Goal: Use online tool/utility: Utilize a website feature to perform a specific function

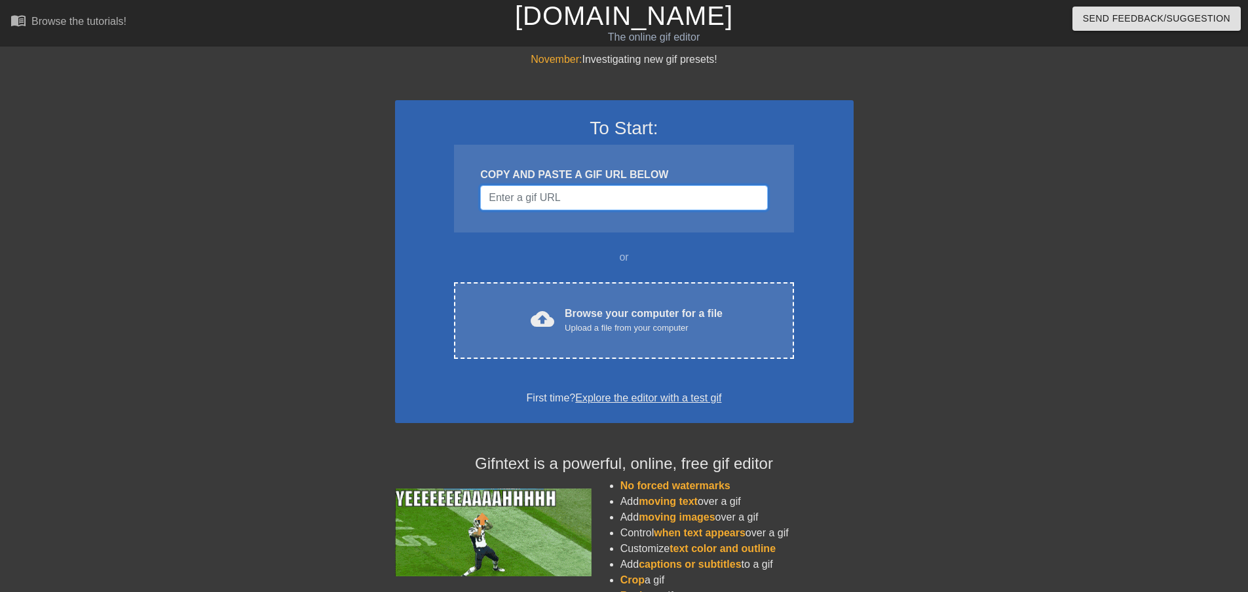
click at [536, 195] on input "Username" at bounding box center [623, 197] width 287 height 25
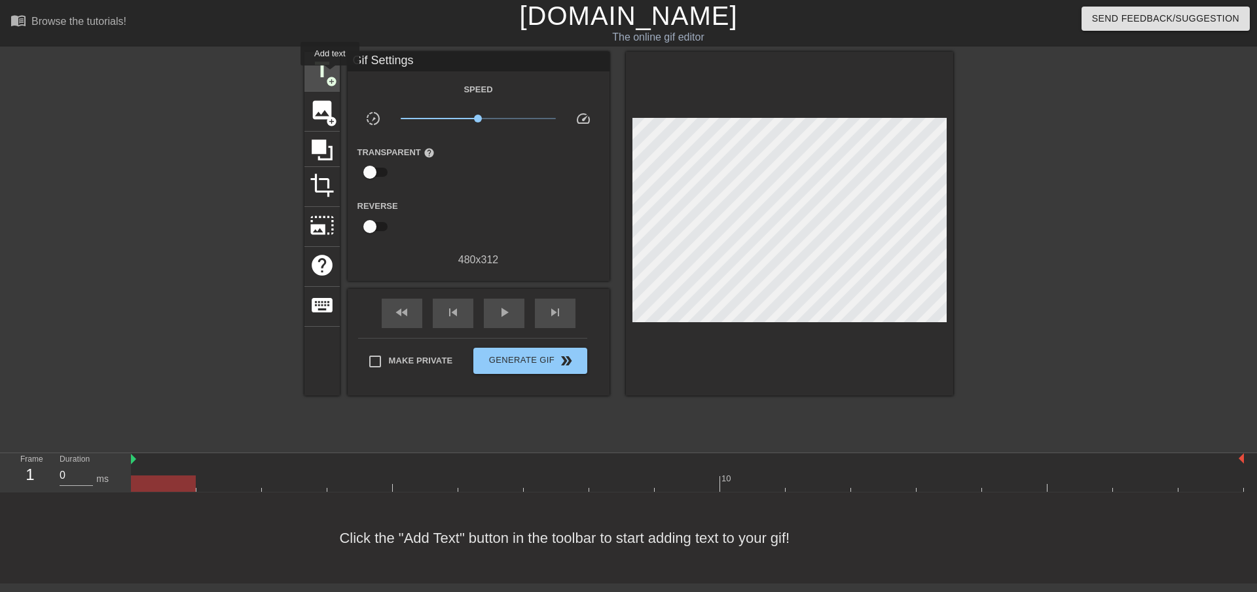
click at [328, 73] on span "title" at bounding box center [322, 70] width 25 height 25
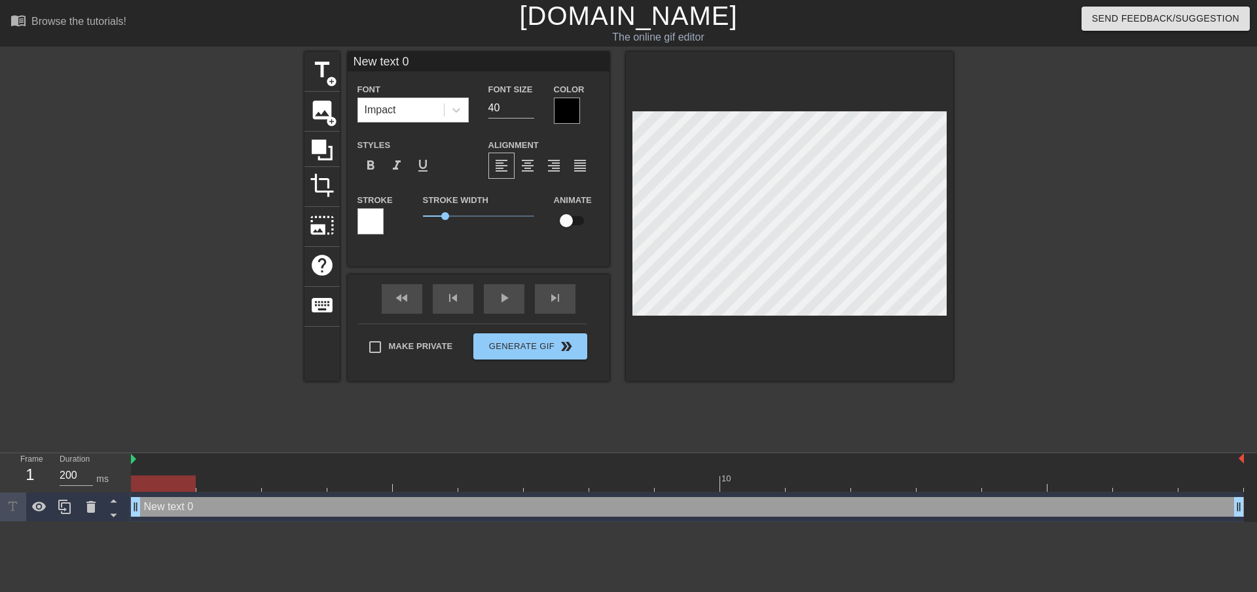
click at [259, 479] on div at bounding box center [687, 483] width 1113 height 16
click at [346, 480] on div at bounding box center [687, 483] width 1113 height 16
click at [403, 483] on div at bounding box center [687, 483] width 1113 height 16
click at [472, 483] on div at bounding box center [687, 483] width 1113 height 16
click at [530, 483] on div at bounding box center [687, 483] width 1113 height 16
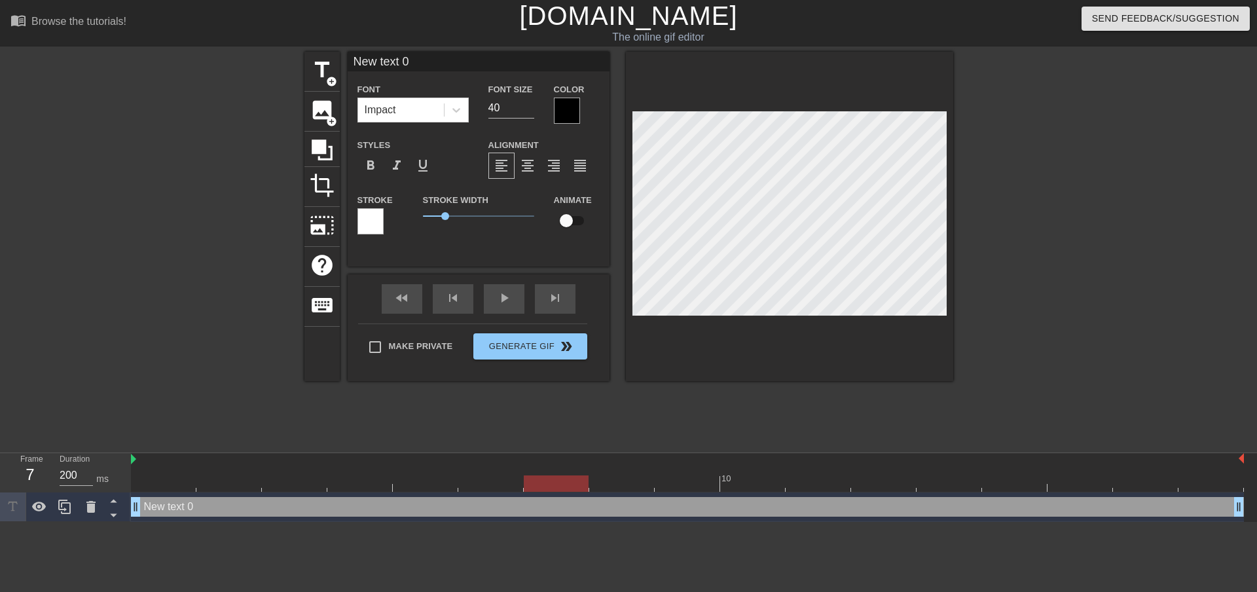
click at [585, 485] on div at bounding box center [556, 483] width 65 height 16
click at [634, 485] on div at bounding box center [687, 483] width 1113 height 16
click at [730, 489] on div at bounding box center [687, 483] width 1113 height 16
click at [888, 497] on div "New text 0 drag_handle drag_handle" at bounding box center [687, 507] width 1113 height 20
click at [897, 480] on div at bounding box center [687, 483] width 1113 height 16
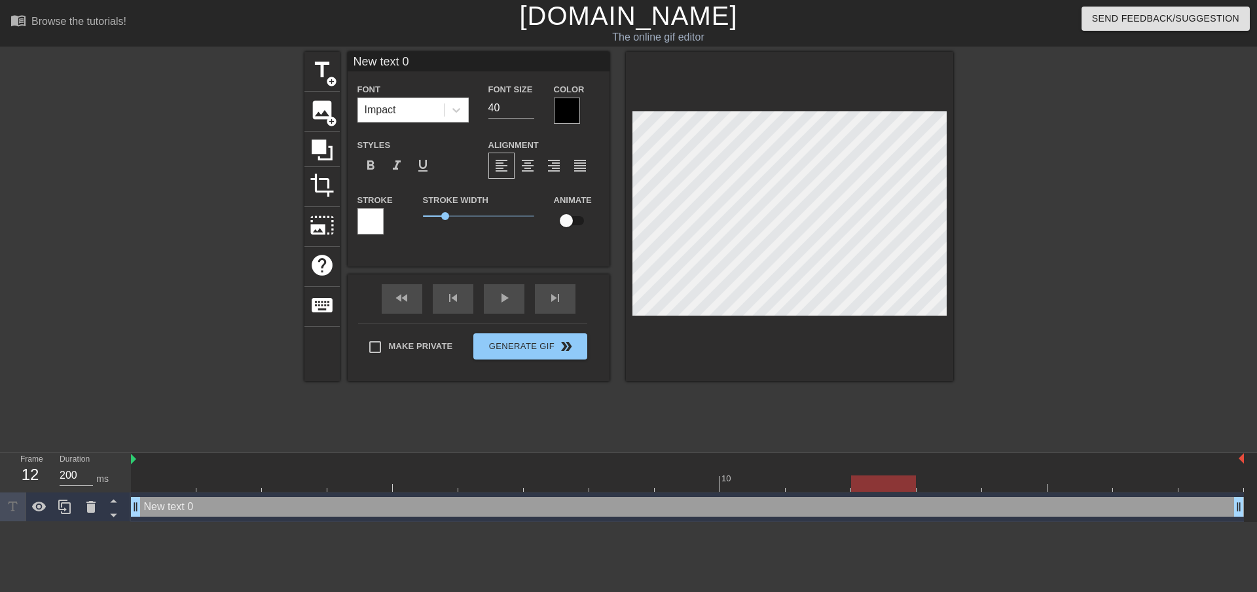
click at [964, 471] on div at bounding box center [949, 474] width 65 height 16
click at [1060, 477] on div at bounding box center [687, 483] width 1113 height 16
click at [1182, 481] on div at bounding box center [687, 483] width 1113 height 16
click at [178, 481] on div at bounding box center [687, 483] width 1113 height 16
click at [240, 485] on div at bounding box center [687, 483] width 1113 height 16
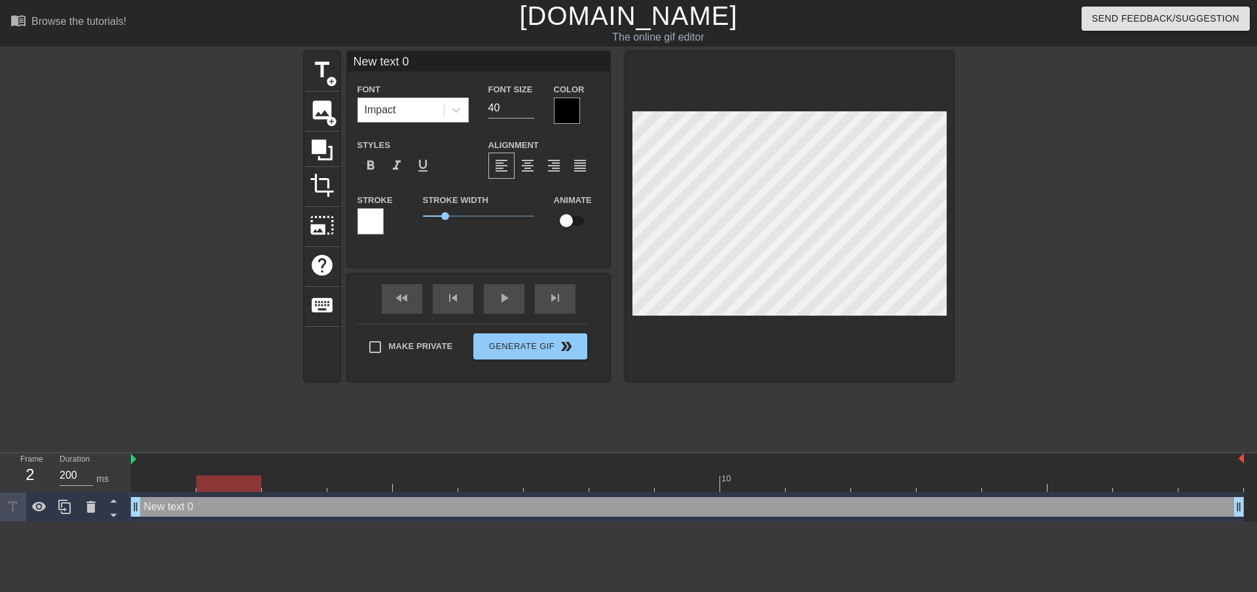
click at [1199, 485] on div at bounding box center [687, 483] width 1113 height 16
type input "0"
click at [188, 483] on div at bounding box center [687, 483] width 1113 height 16
type input "N"
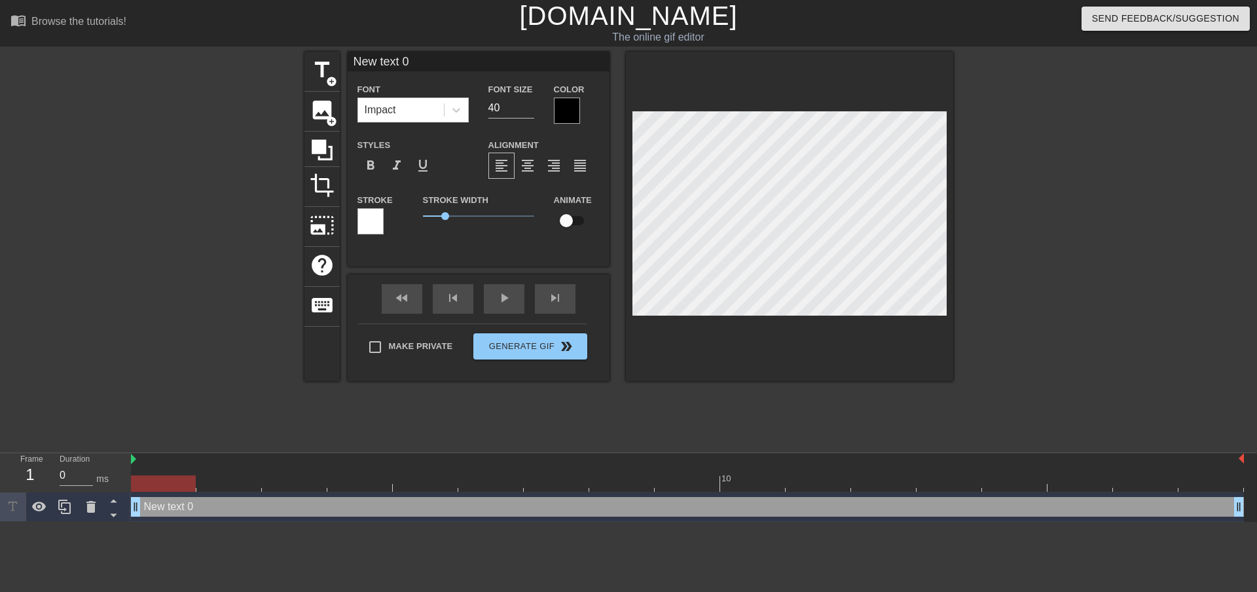
type textarea "N"
type input "ㄚ"
type textarea "ㄚ"
type input "阿"
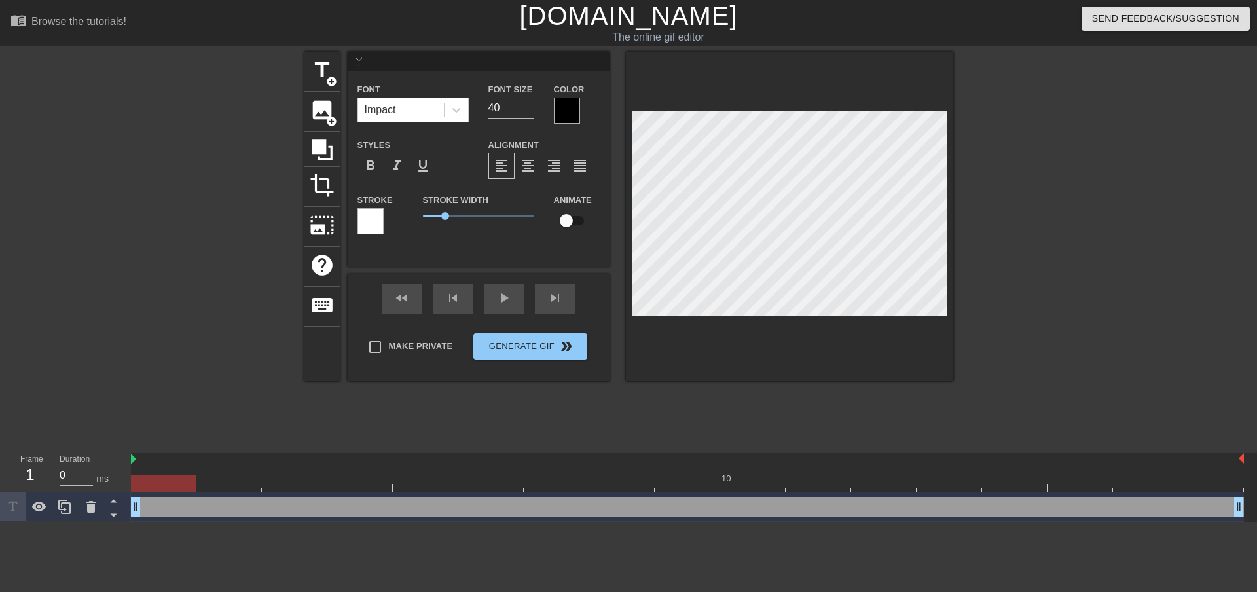
type textarea "阿"
click at [1013, 215] on div at bounding box center [1067, 248] width 196 height 393
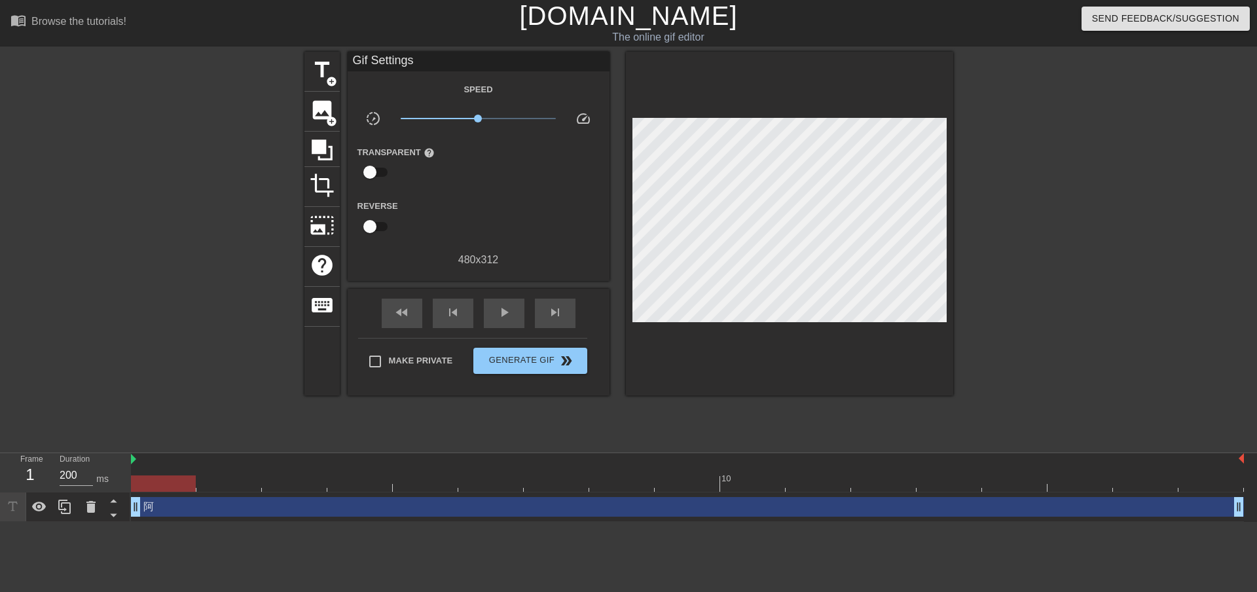
click at [242, 483] on div at bounding box center [687, 483] width 1113 height 16
click at [293, 482] on div at bounding box center [687, 483] width 1113 height 16
click at [354, 483] on div at bounding box center [687, 483] width 1113 height 16
click at [427, 487] on div at bounding box center [687, 483] width 1113 height 16
click at [479, 486] on div at bounding box center [687, 483] width 1113 height 16
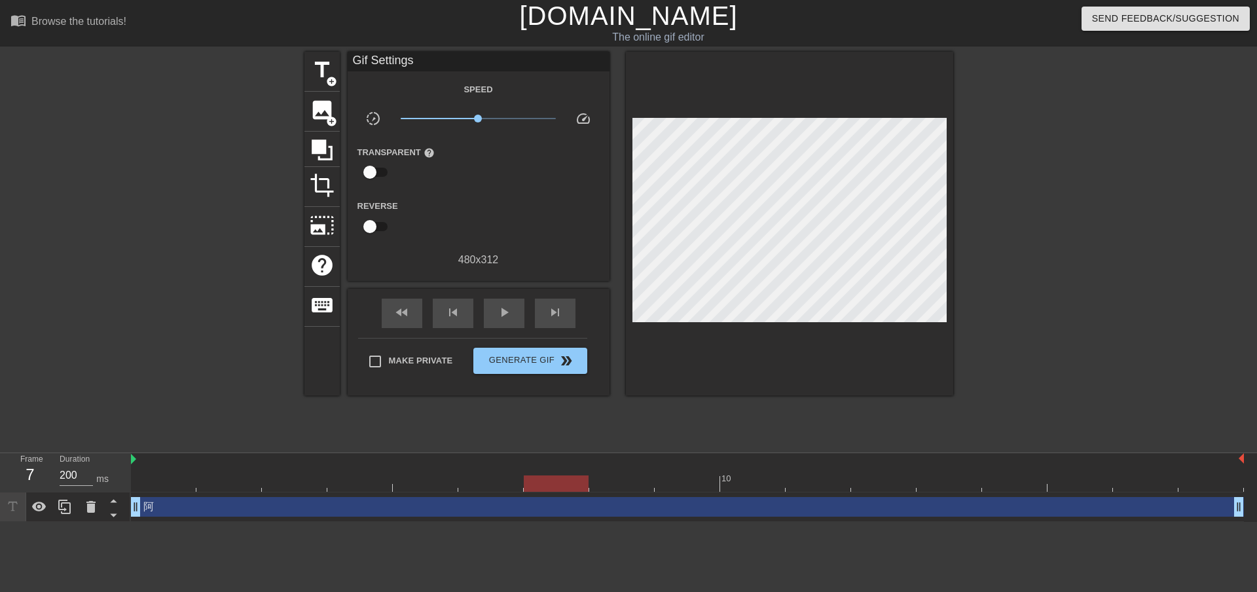
click at [555, 475] on div "10" at bounding box center [687, 472] width 1113 height 39
click at [643, 491] on div at bounding box center [687, 483] width 1113 height 16
click at [688, 484] on div at bounding box center [687, 483] width 1113 height 16
click at [763, 473] on div "10" at bounding box center [752, 474] width 65 height 16
click at [173, 477] on div at bounding box center [687, 483] width 1113 height 16
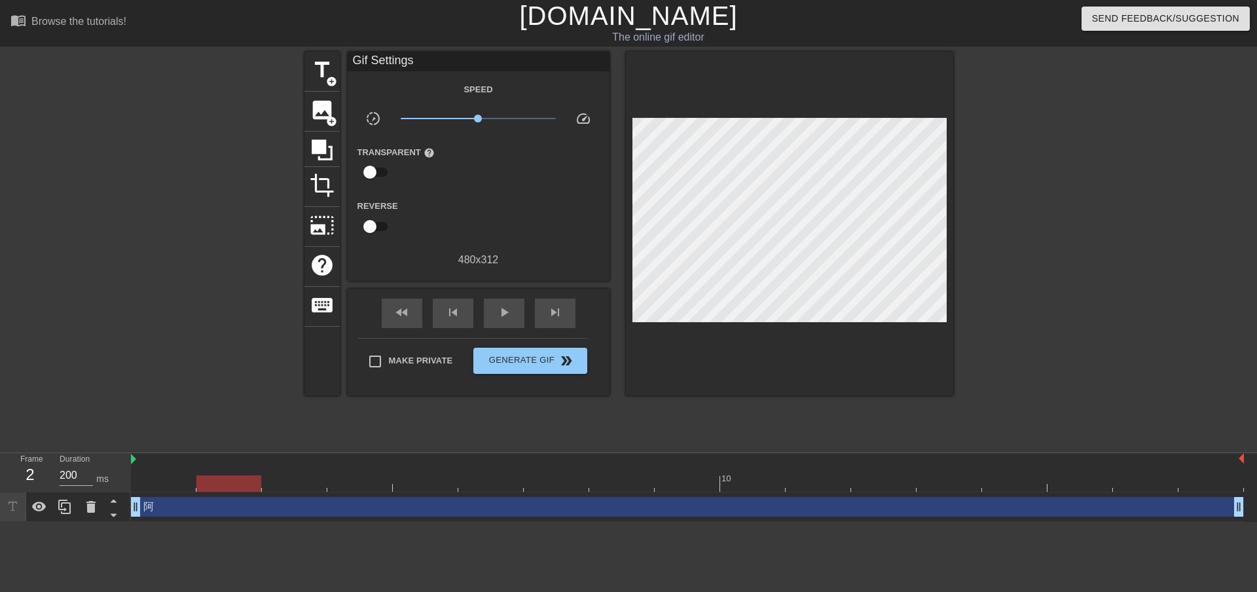
click at [254, 487] on div at bounding box center [687, 483] width 1113 height 16
click at [324, 483] on div at bounding box center [687, 483] width 1113 height 16
click at [419, 483] on div at bounding box center [687, 483] width 1113 height 16
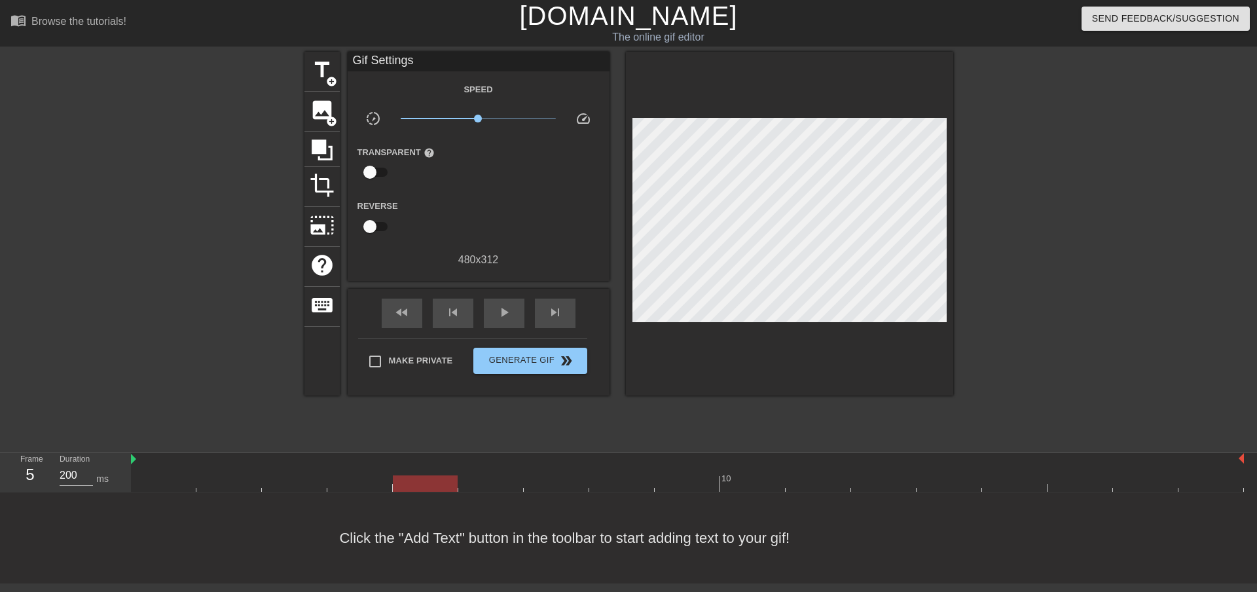
type input "0"
click at [168, 481] on div at bounding box center [687, 483] width 1113 height 16
click at [325, 86] on div "title add_circle" at bounding box center [322, 72] width 35 height 40
click at [151, 483] on div at bounding box center [163, 483] width 65 height 16
click at [177, 481] on div at bounding box center [163, 483] width 65 height 16
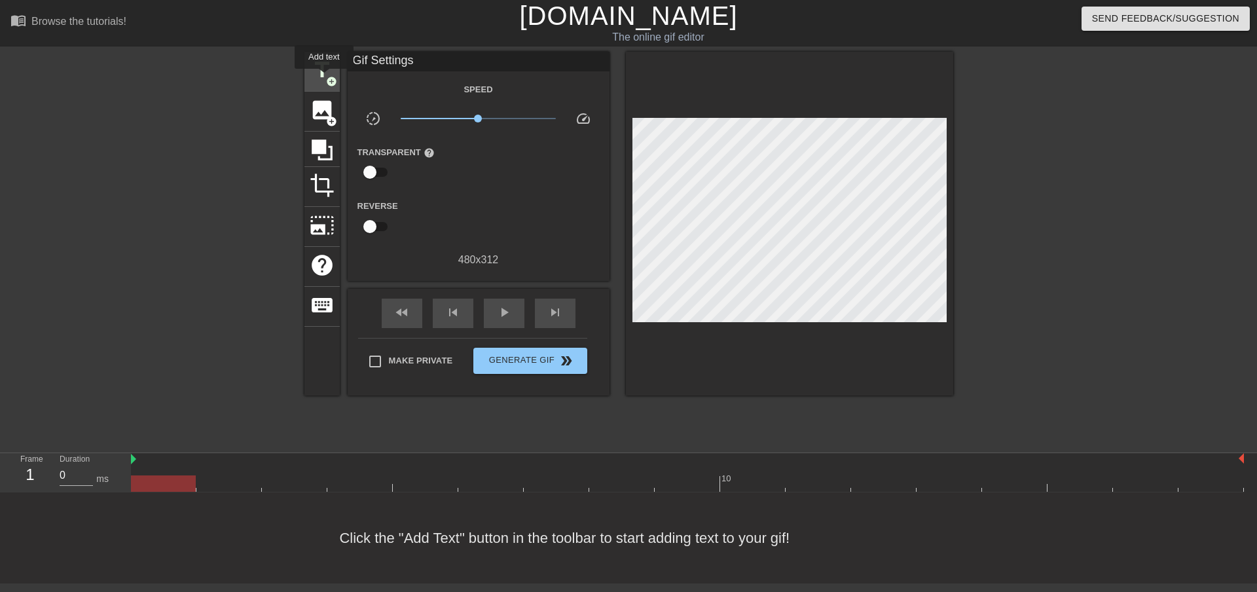
click at [324, 78] on span "title" at bounding box center [322, 70] width 25 height 25
click at [320, 72] on span "title" at bounding box center [322, 70] width 25 height 25
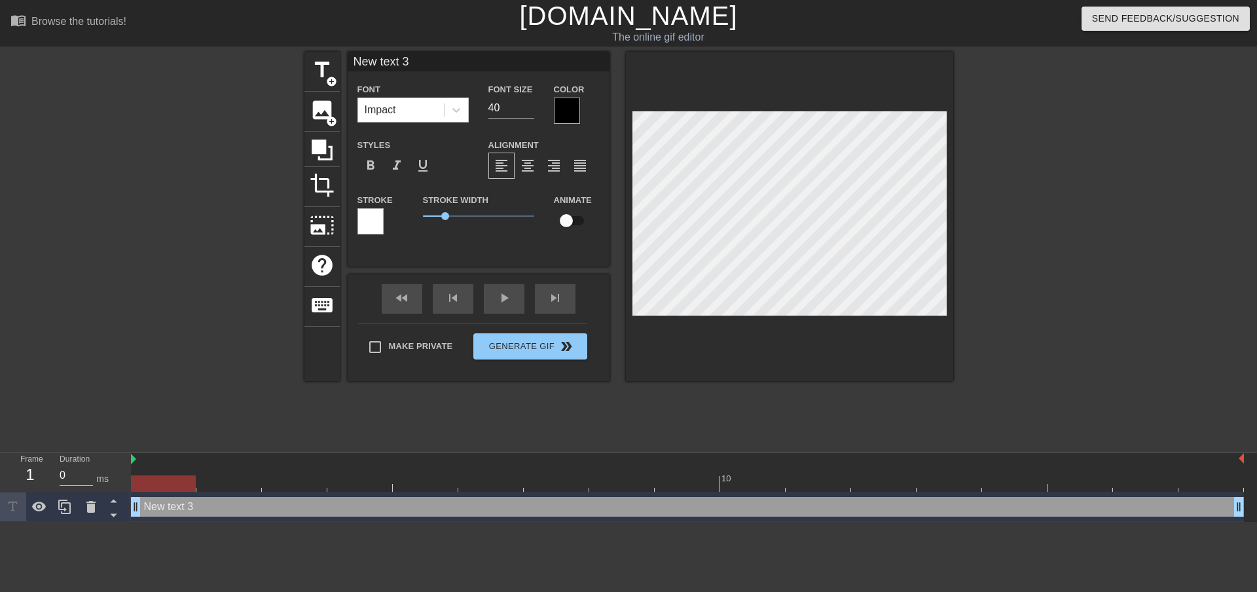
type input "text 3"
type textarea "text 3"
type input "text"
type textarea "text"
type input "text"
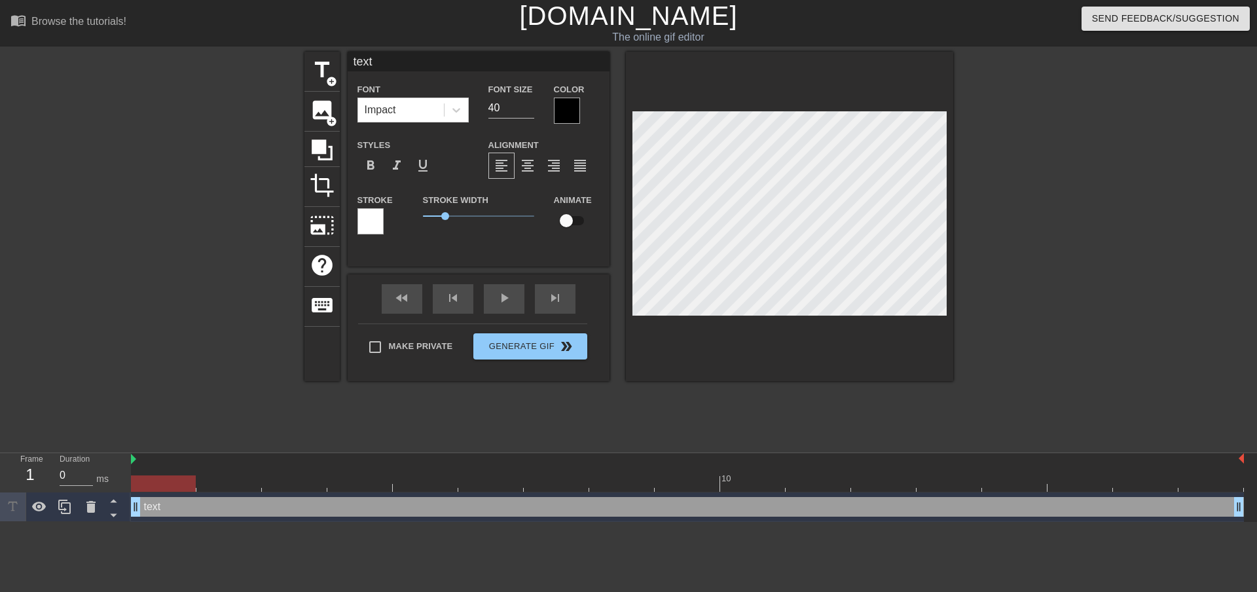
type textarea "text"
type input "tex"
type textarea "tex"
type input "te"
type textarea "te"
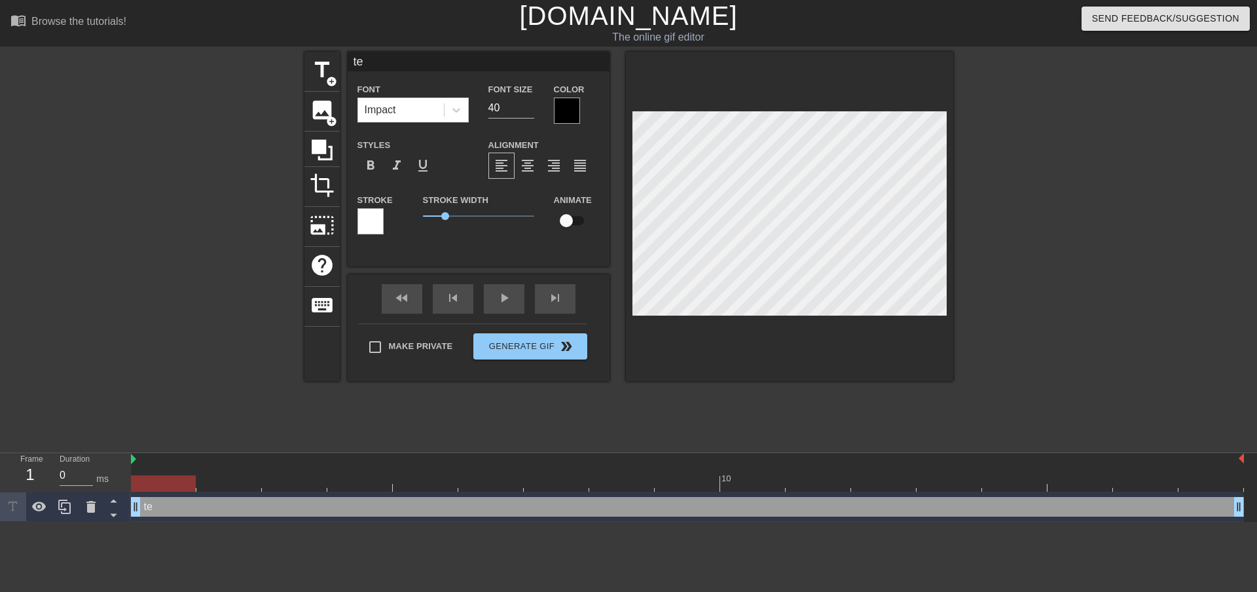
type input "t"
type textarea "t"
type input "ㄚ"
type textarea "ㄚ"
type input "阿"
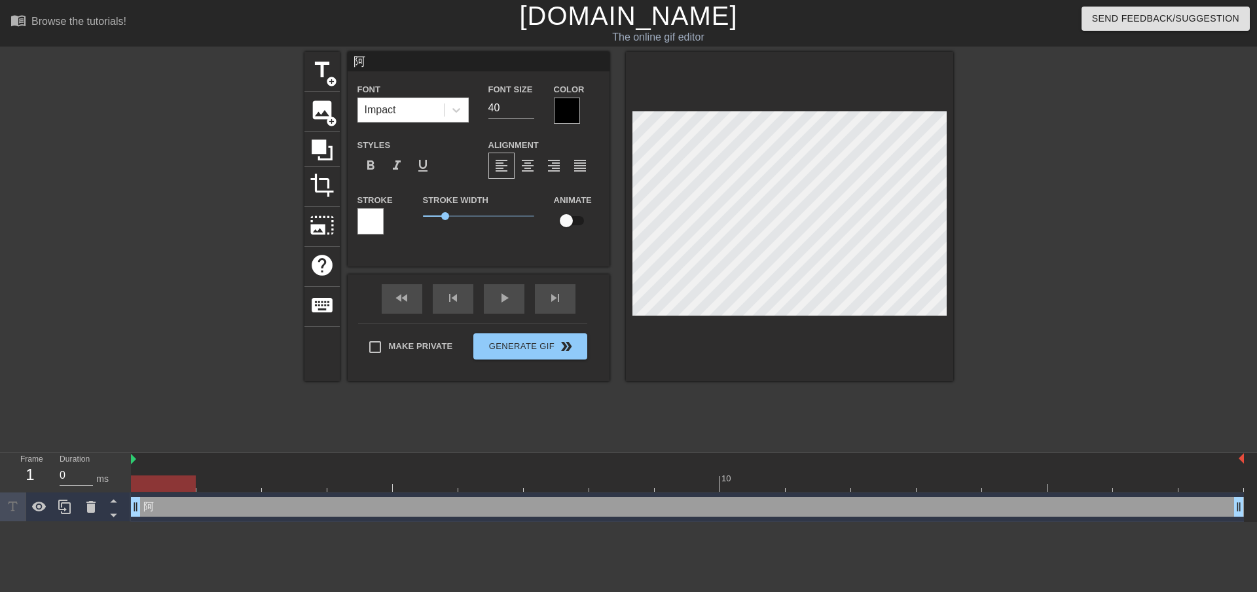
type textarea "阿"
click at [219, 522] on html "menu_book Browse the tutorials! Gifntext.com The online gif editor Send Feedbac…" at bounding box center [628, 261] width 1257 height 522
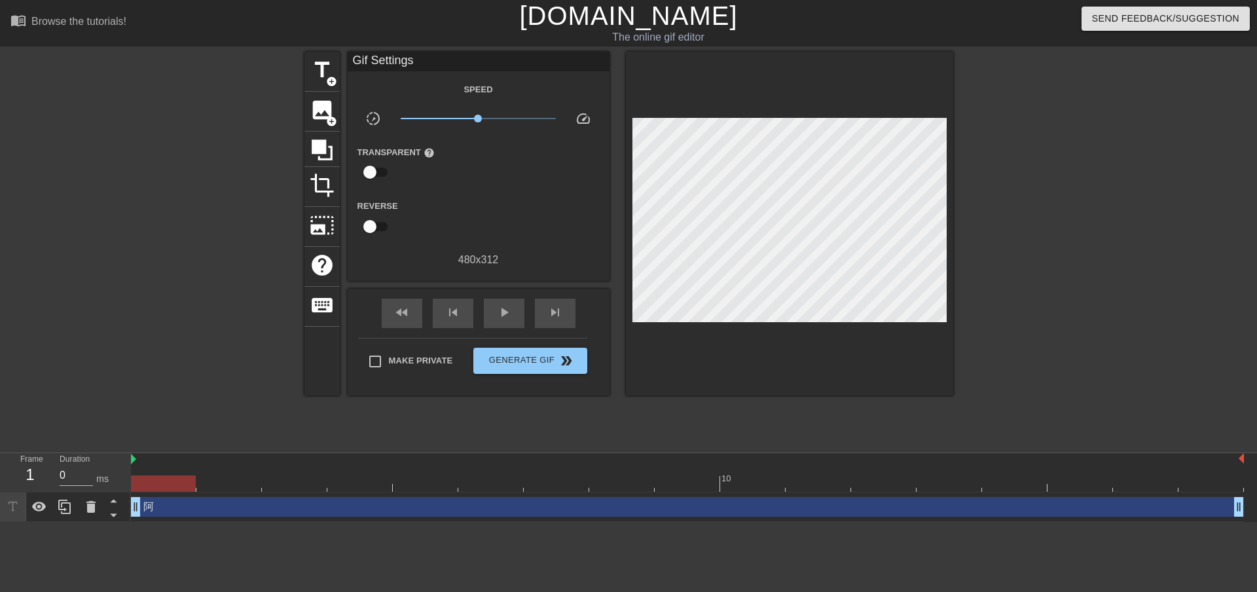
click at [150, 508] on div "阿 drag_handle drag_handle" at bounding box center [687, 507] width 1113 height 20
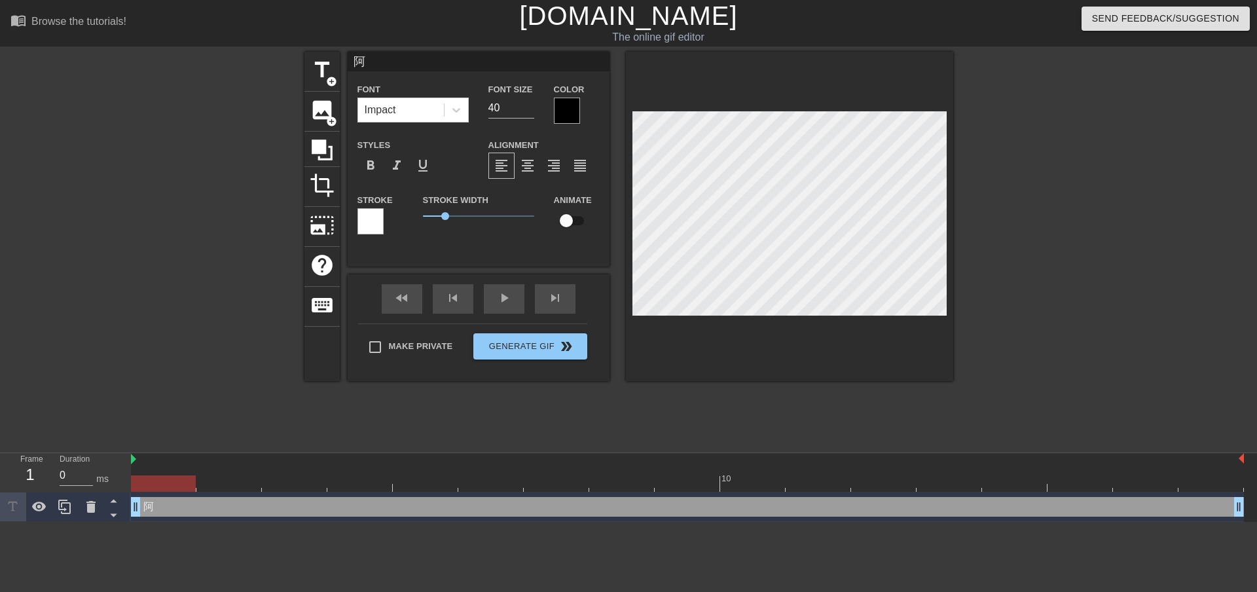
drag, startPoint x: 149, startPoint y: 509, endPoint x: 157, endPoint y: 509, distance: 7.9
click at [157, 509] on div "阿 drag_handle drag_handle" at bounding box center [687, 507] width 1113 height 20
type input "200"
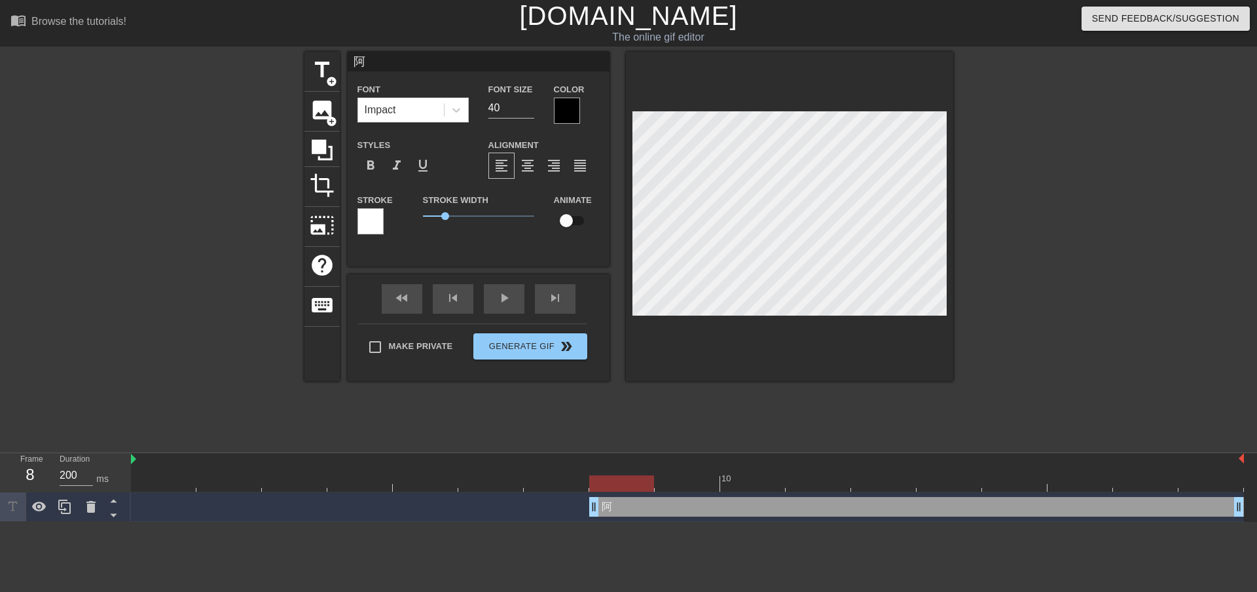
drag, startPoint x: 134, startPoint y: 509, endPoint x: 607, endPoint y: 506, distance: 473.5
click at [498, 522] on html "menu_book Browse the tutorials! Gifntext.com The online gif editor Send Feedbac…" at bounding box center [628, 261] width 1257 height 522
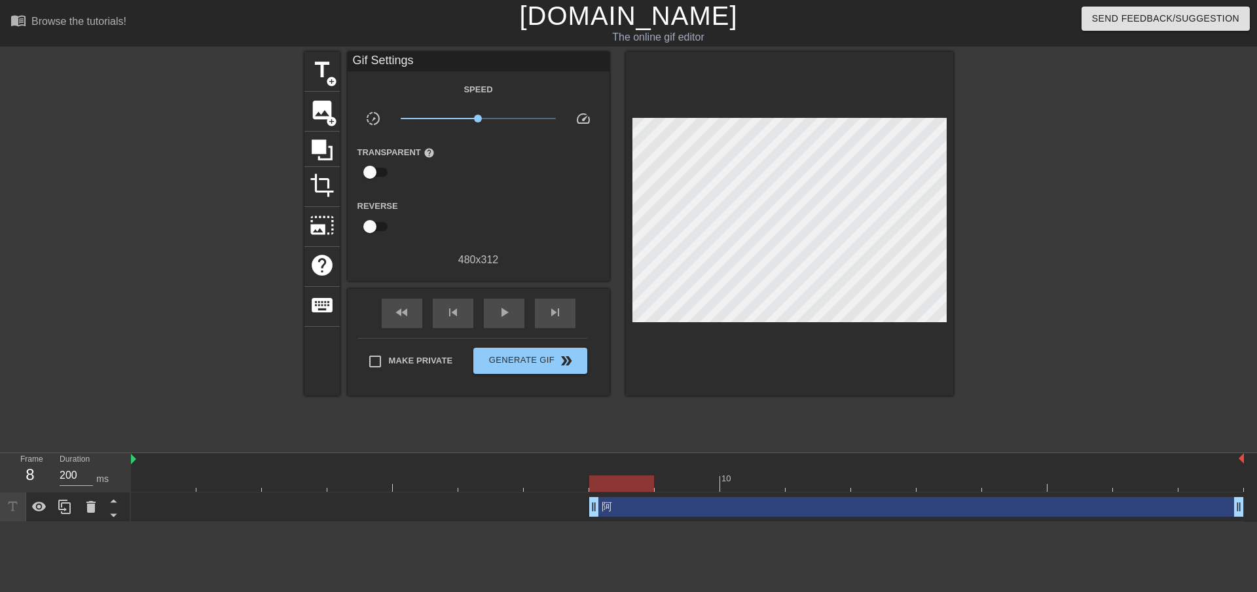
click at [490, 522] on html "menu_book Browse the tutorials! Gifntext.com The online gif editor Send Feedbac…" at bounding box center [628, 261] width 1257 height 522
click at [284, 522] on html "menu_book Browse the tutorials! Gifntext.com The online gif editor Send Feedbac…" at bounding box center [628, 261] width 1257 height 522
click at [552, 522] on html "menu_book Browse the tutorials! Gifntext.com The online gif editor Send Feedbac…" at bounding box center [628, 261] width 1257 height 522
drag, startPoint x: 551, startPoint y: 546, endPoint x: 471, endPoint y: 530, distance: 81.4
click at [450, 522] on html "menu_book Browse the tutorials! Gifntext.com The online gif editor Send Feedbac…" at bounding box center [628, 261] width 1257 height 522
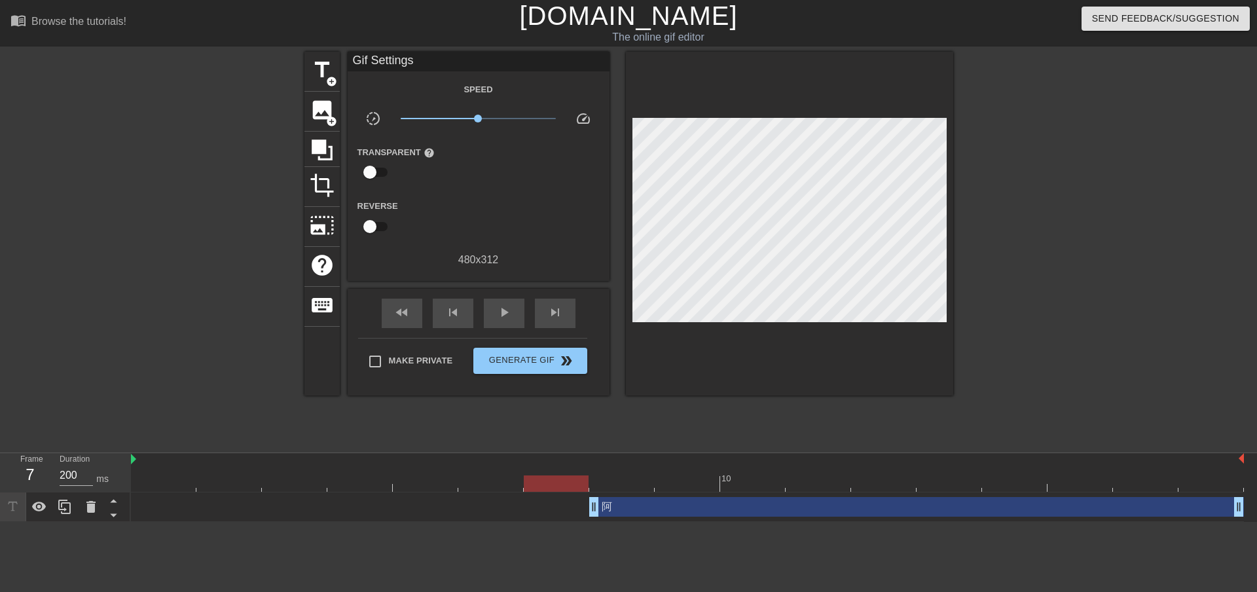
click at [549, 475] on div at bounding box center [687, 483] width 1113 height 16
click at [552, 510] on div "阿 drag_handle drag_handle" at bounding box center [687, 507] width 1113 height 20
click at [608, 482] on div at bounding box center [687, 483] width 1113 height 16
click at [699, 489] on div at bounding box center [687, 483] width 1113 height 16
click at [759, 491] on div at bounding box center [687, 483] width 1113 height 16
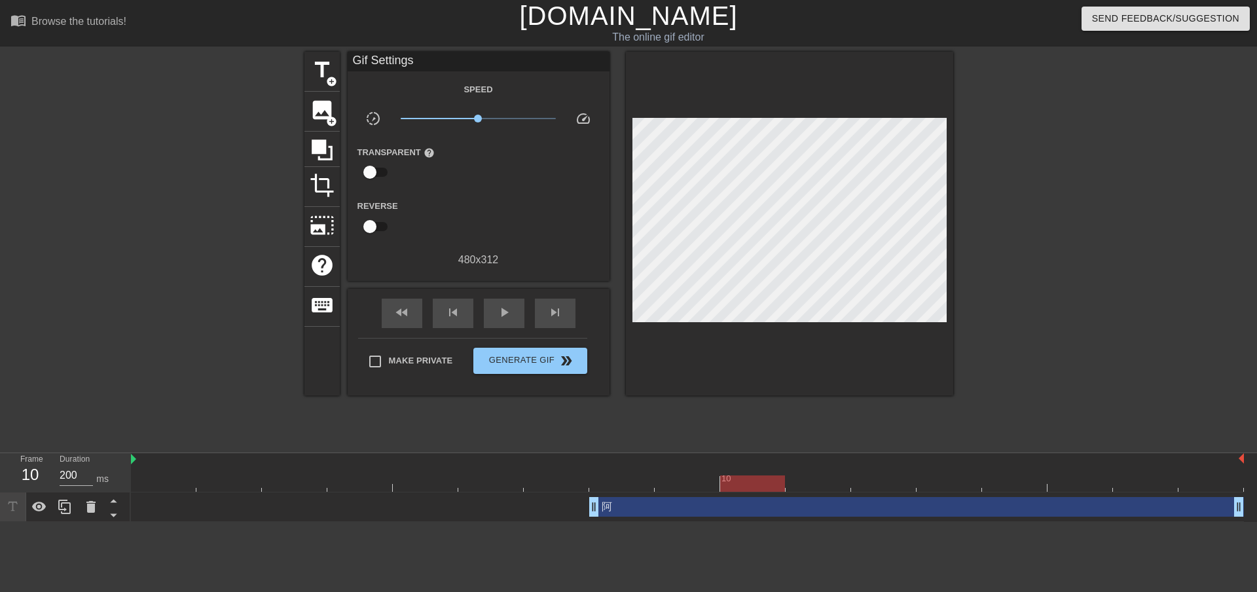
click at [642, 518] on div "阿 drag_handle drag_handle" at bounding box center [687, 506] width 1113 height 29
click at [643, 511] on div "阿 drag_handle drag_handle" at bounding box center [916, 507] width 655 height 20
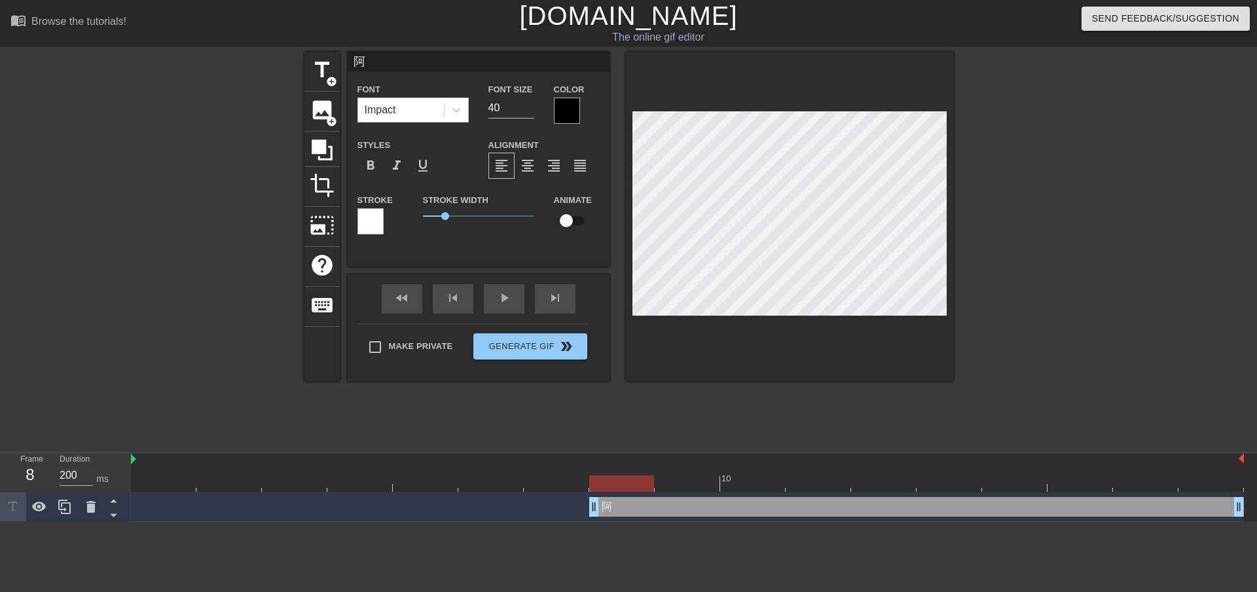
click at [510, 522] on html "menu_book Browse the tutorials! Gifntext.com The online gif editor Send Feedbac…" at bounding box center [628, 261] width 1257 height 522
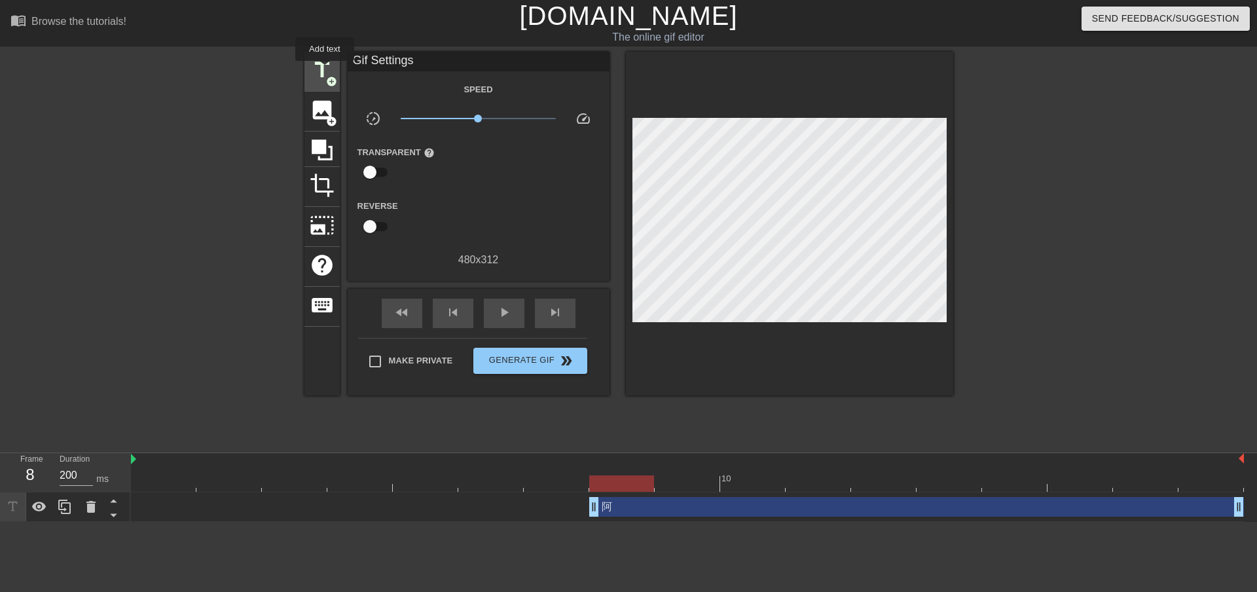
click at [325, 69] on span "title" at bounding box center [322, 70] width 25 height 25
click at [333, 78] on span "add_circle" at bounding box center [331, 81] width 11 height 11
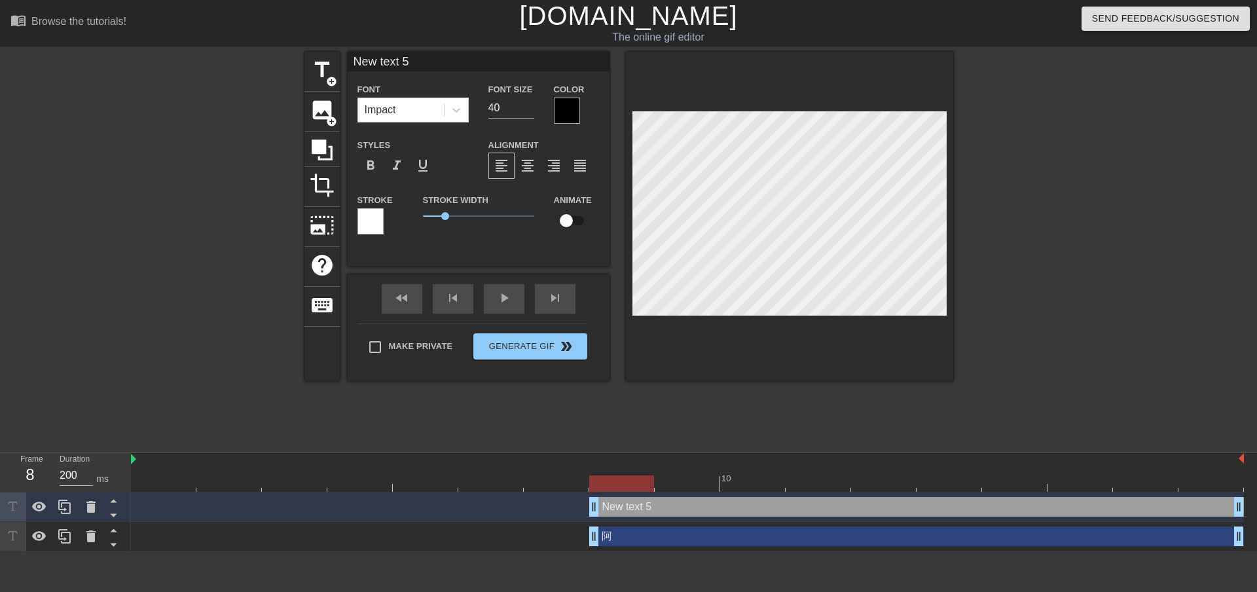
scroll to position [2, 3]
type input "New text5"
type textarea "New text5"
type input "New text"
type textarea "New text"
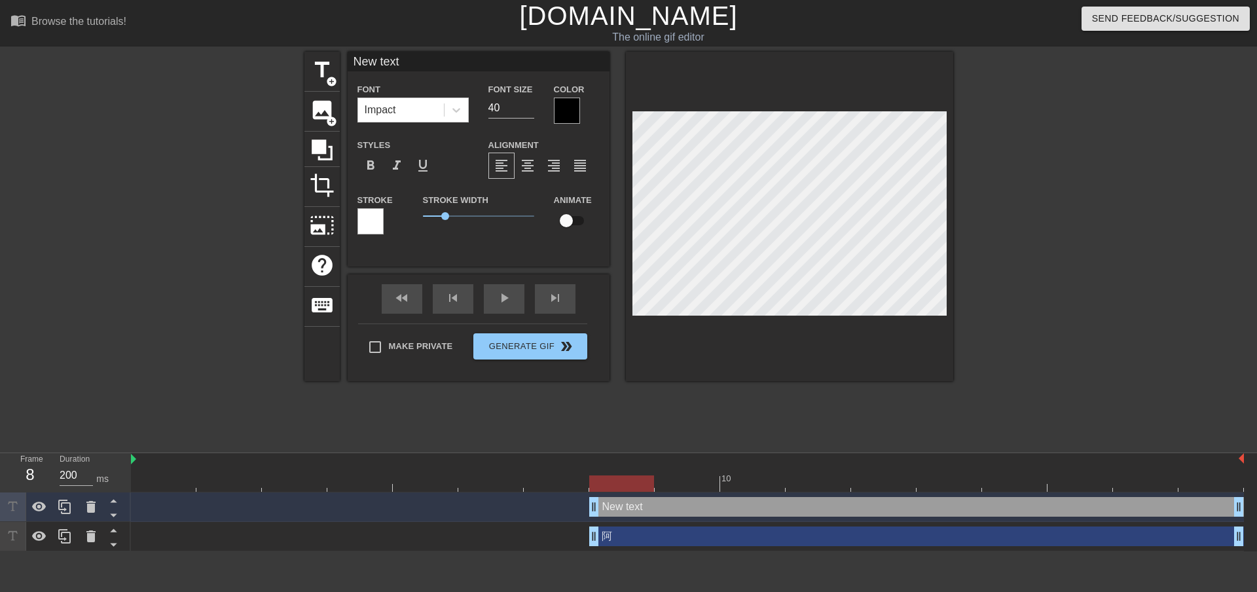
type input "New tex"
type textarea "New tex"
type input "New te"
type textarea "New te"
type input "New t"
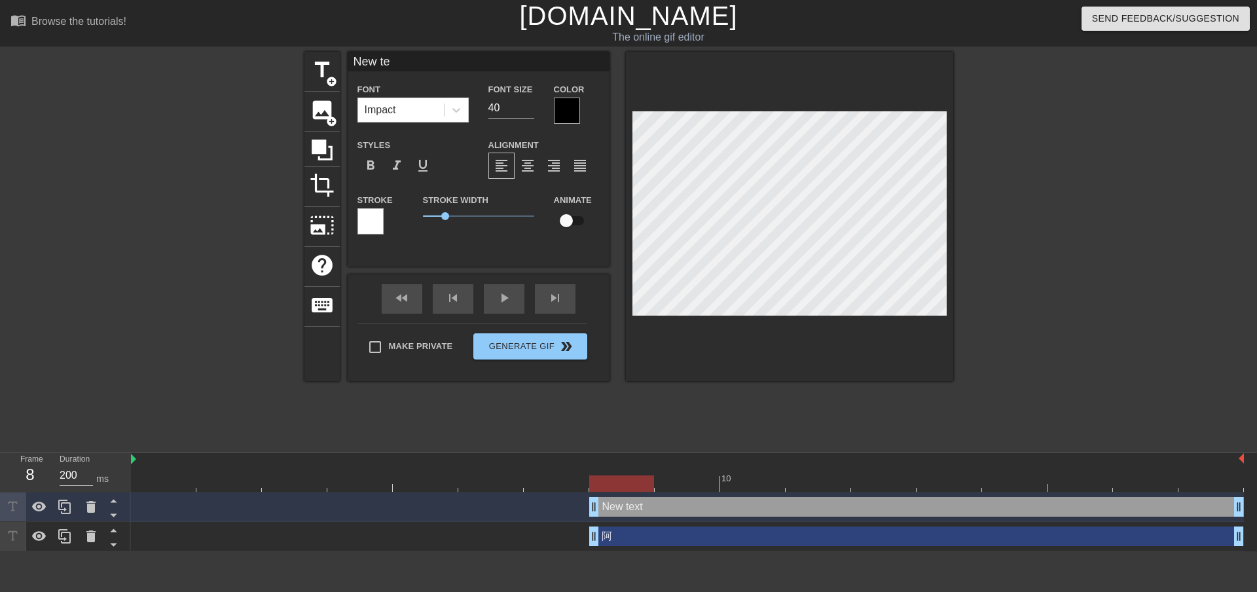
type textarea "New t"
type input "New"
type textarea "New"
type input "New"
type textarea "New"
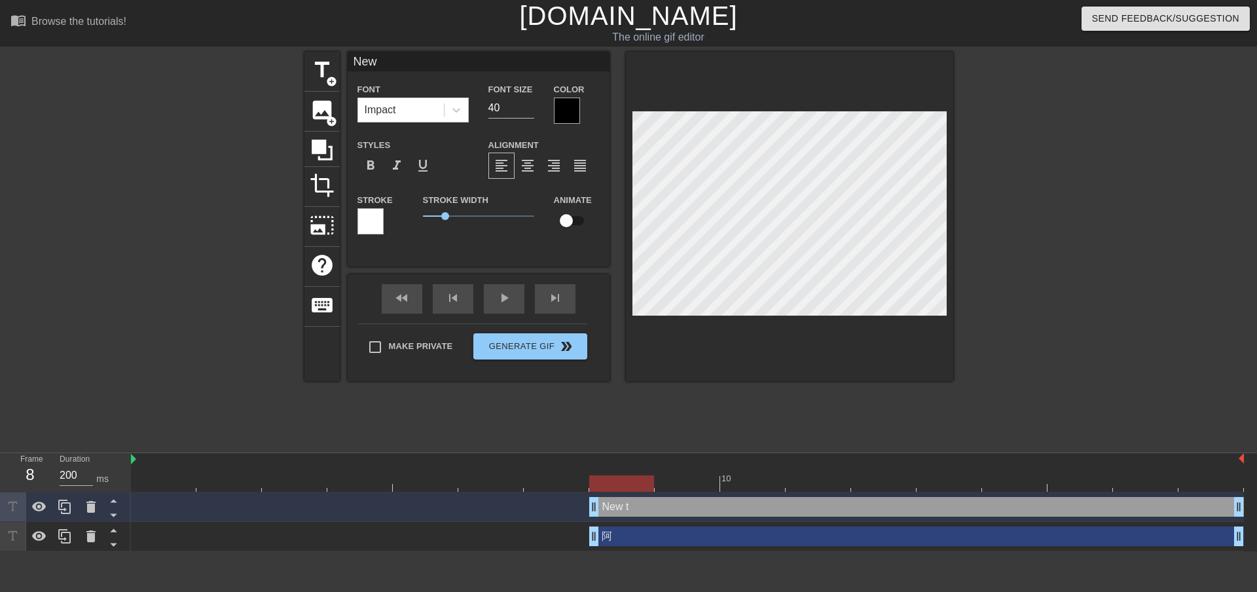
scroll to position [2, 2]
type input "Ne"
type textarea "Ne"
type input "N"
type textarea "N"
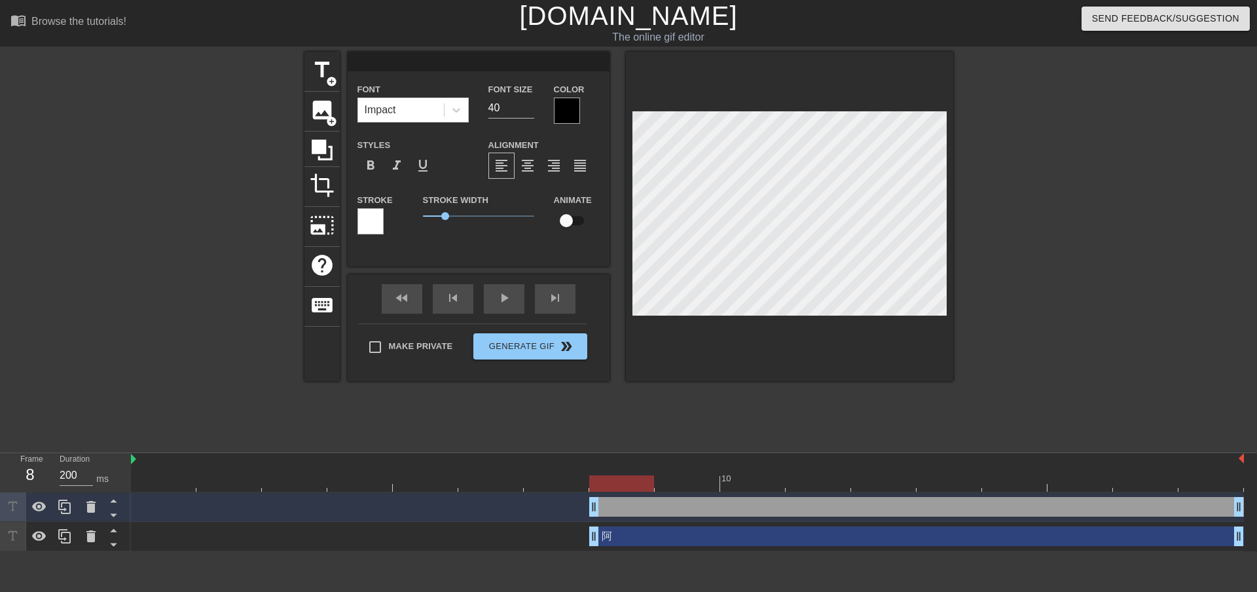
type input "ㄗ"
type textarea "ㄗ"
type input "ㄗㄣ"
type textarea "ㄗㄣ"
type input "ㄉㄣ"
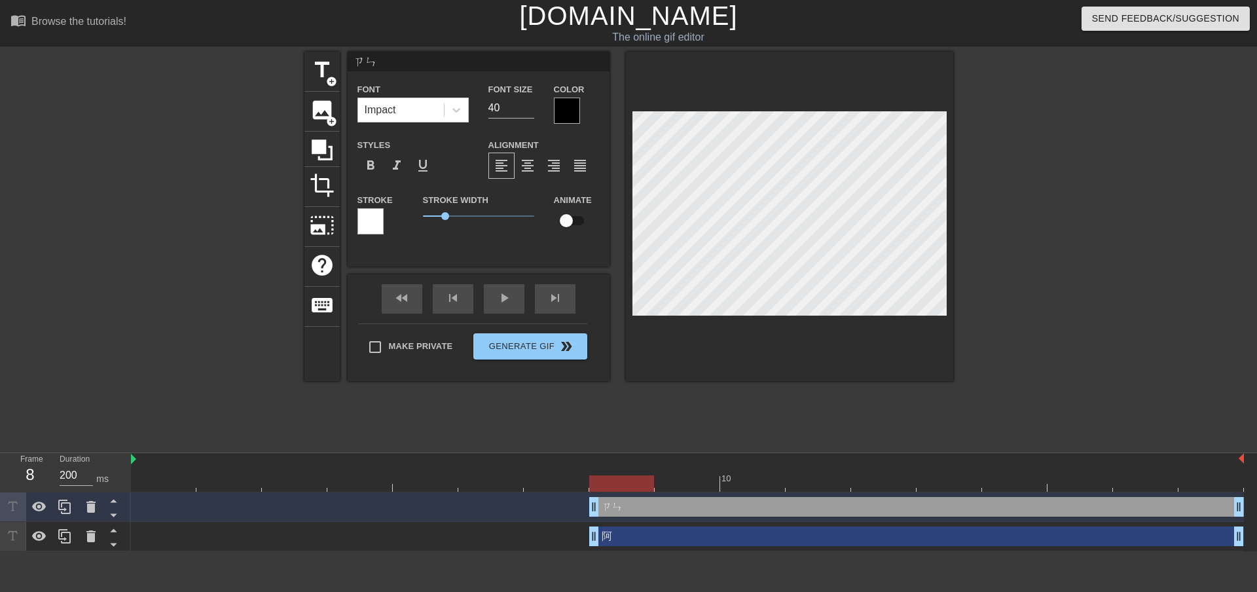
type textarea "ㄉㄣ"
type input "ㄗㄣ"
type textarea "ㄗㄣ"
type input "怎"
type textarea "怎"
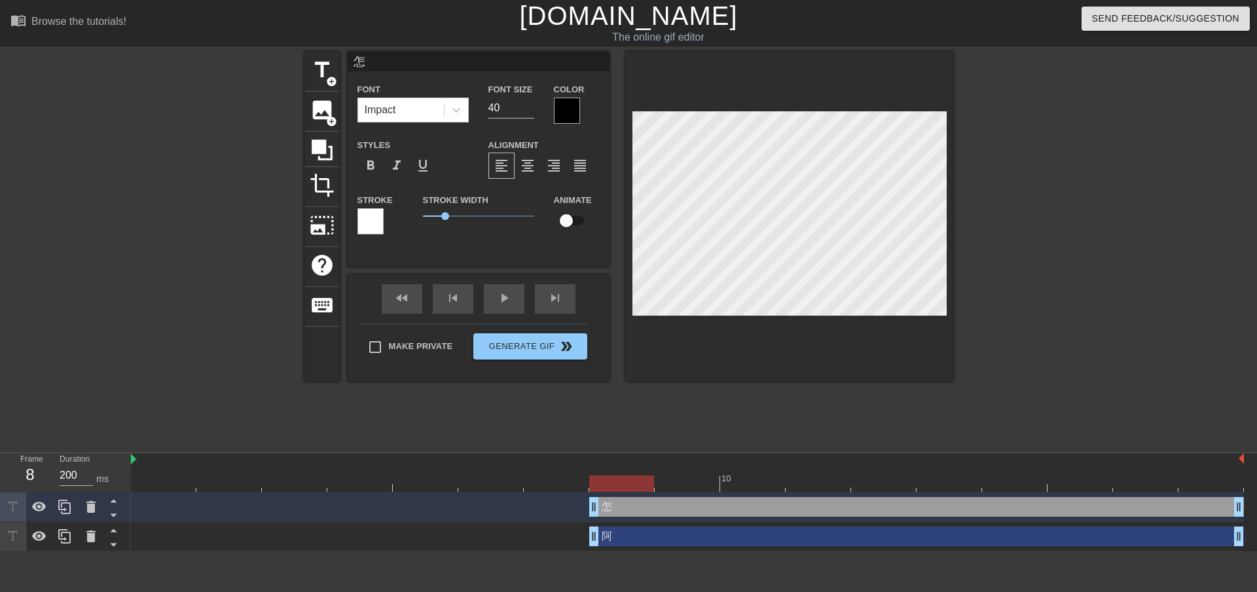
type input "怎ㄇ"
type textarea "怎ㄇ"
type input "怎ㄇㄜ"
type textarea "怎ㄇㄜ"
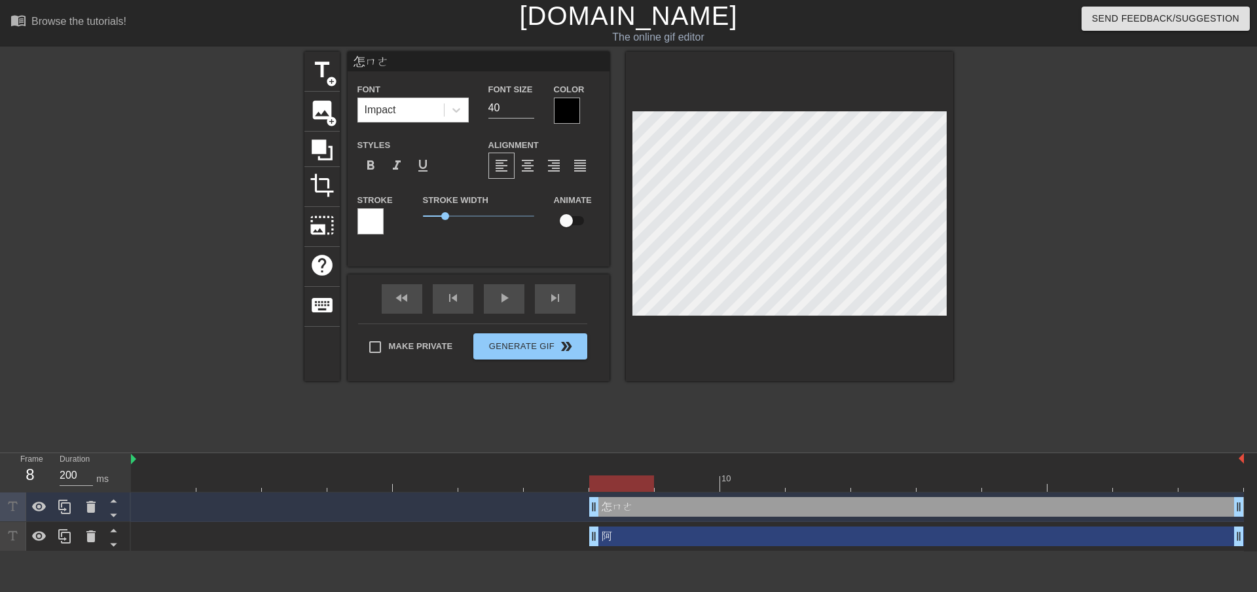
type input "怎麼"
type textarea "怎麼"
type input "怎麼ㄧ"
type textarea "怎麼ㄧ"
type input "怎麼ㄧㄡ"
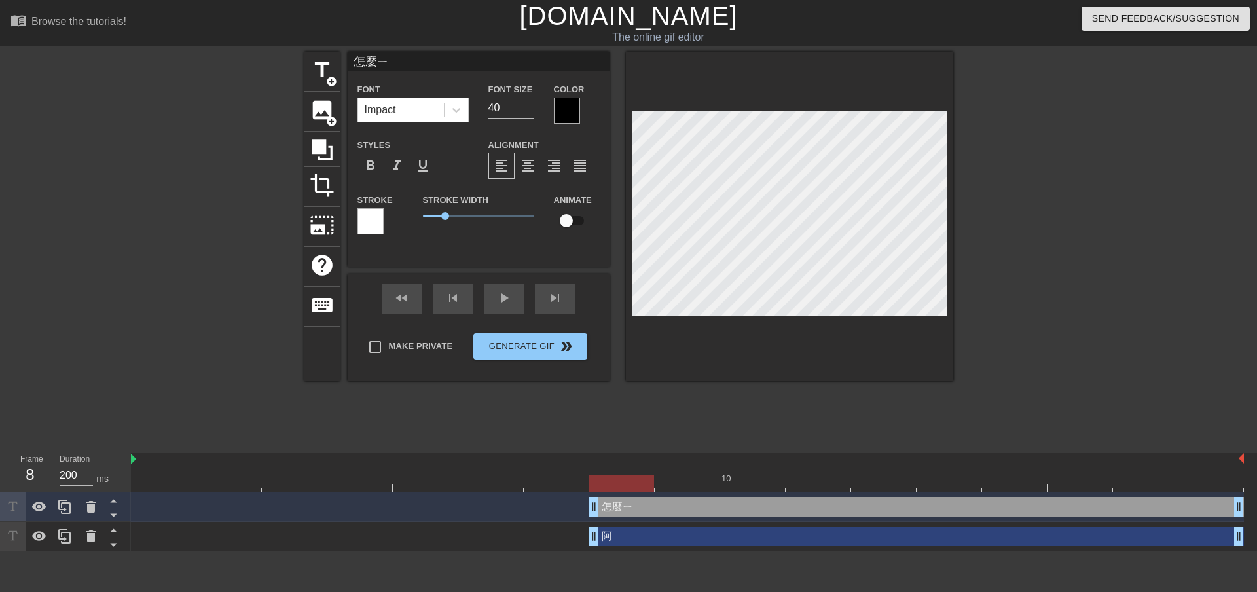
type textarea "怎麼ㄧㄡ"
type input "怎麼又"
type textarea "怎麼又"
type input "怎麼又ㄕ"
type textarea "怎麼又ㄕ"
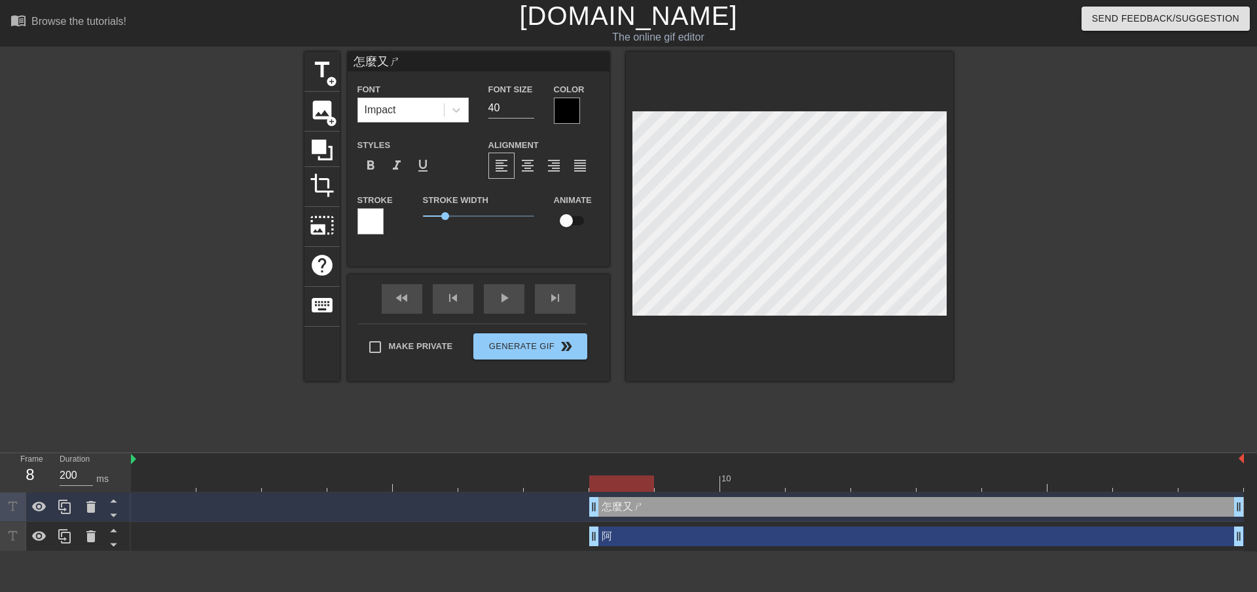
type input "怎麼又是"
type textarea "怎麼又是"
type input "怎麼又是ㄅ"
type textarea "怎麼又是ㄅ"
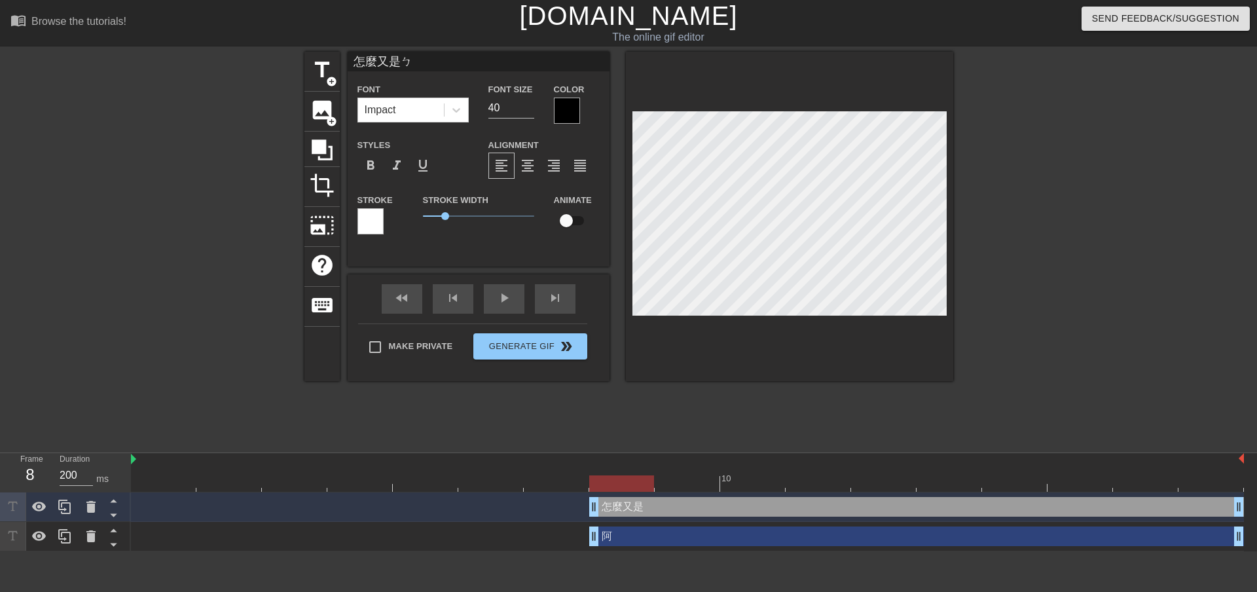
type input "怎麼又是ㄅㄞ"
type textarea "怎麼又是ㄅㄞ"
type input "怎麼又是百"
type textarea "怎麼又是百"
type input "怎麼又是百ㄌ"
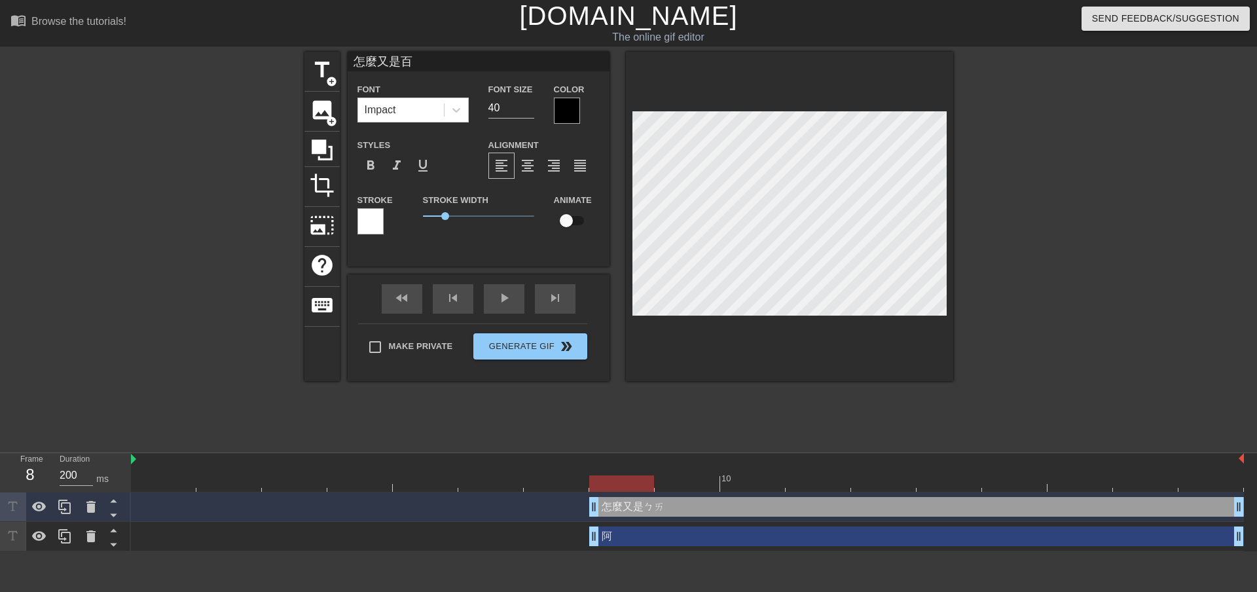
type textarea "怎麼又是百ㄌ"
type input "怎麼又是百ㄌㄧ"
type textarea "怎麼又是百ㄌㄧ"
type input "怎麼又是百ㄌㄧㄢ"
type textarea "怎麼又是百ㄌㄧㄢ"
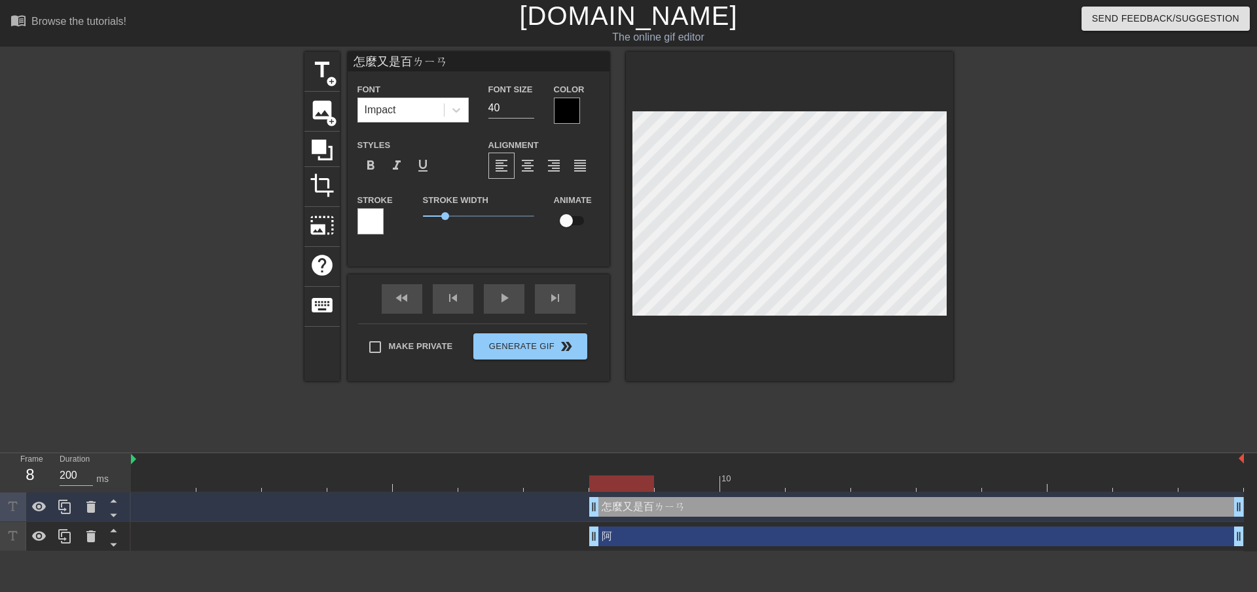
type input "怎麼又是百練"
type textarea "怎麼又是百練"
type input "怎麼又是百鍊"
type textarea "怎麼又是百鍊"
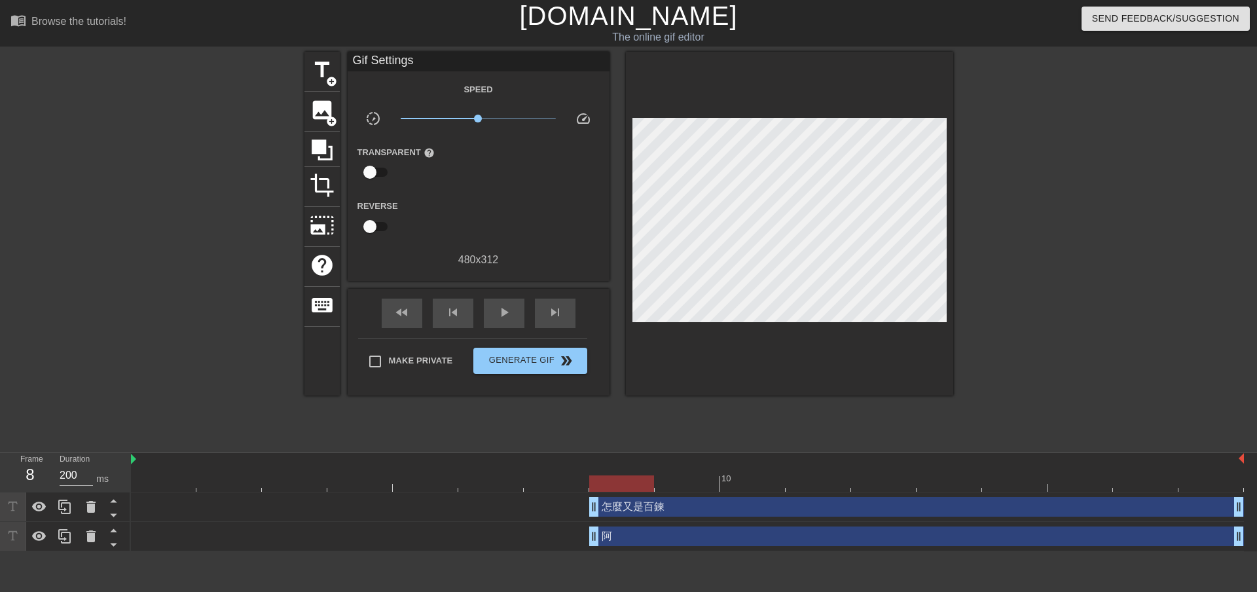
click at [1002, 183] on div at bounding box center [1067, 248] width 196 height 393
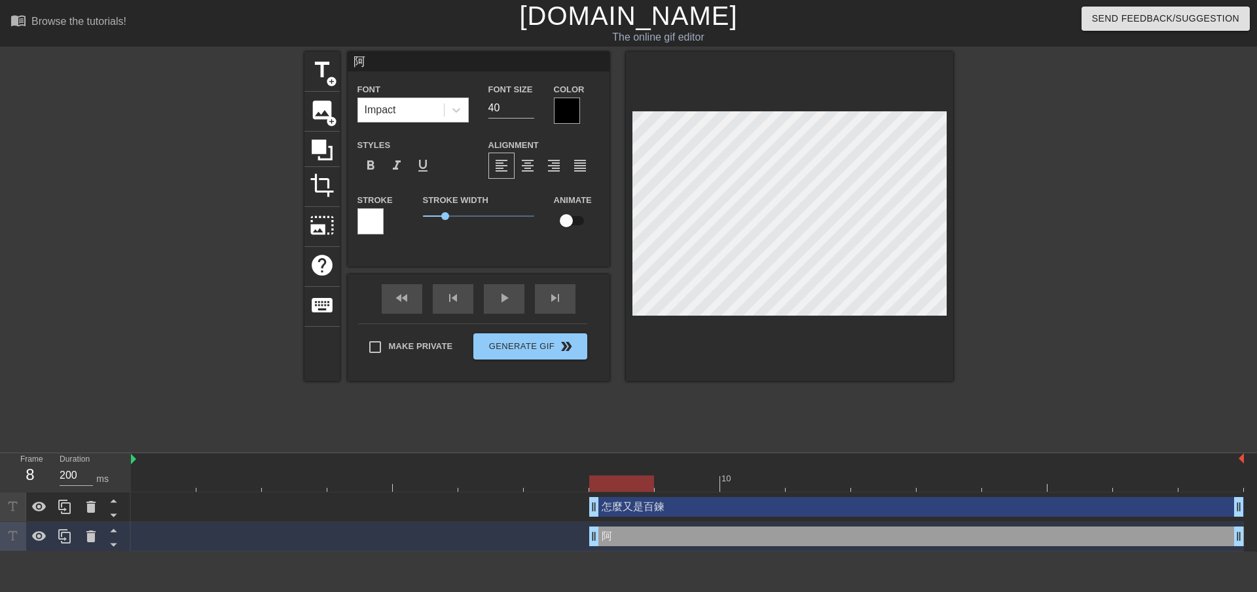
type input "怎麼又是百鍊"
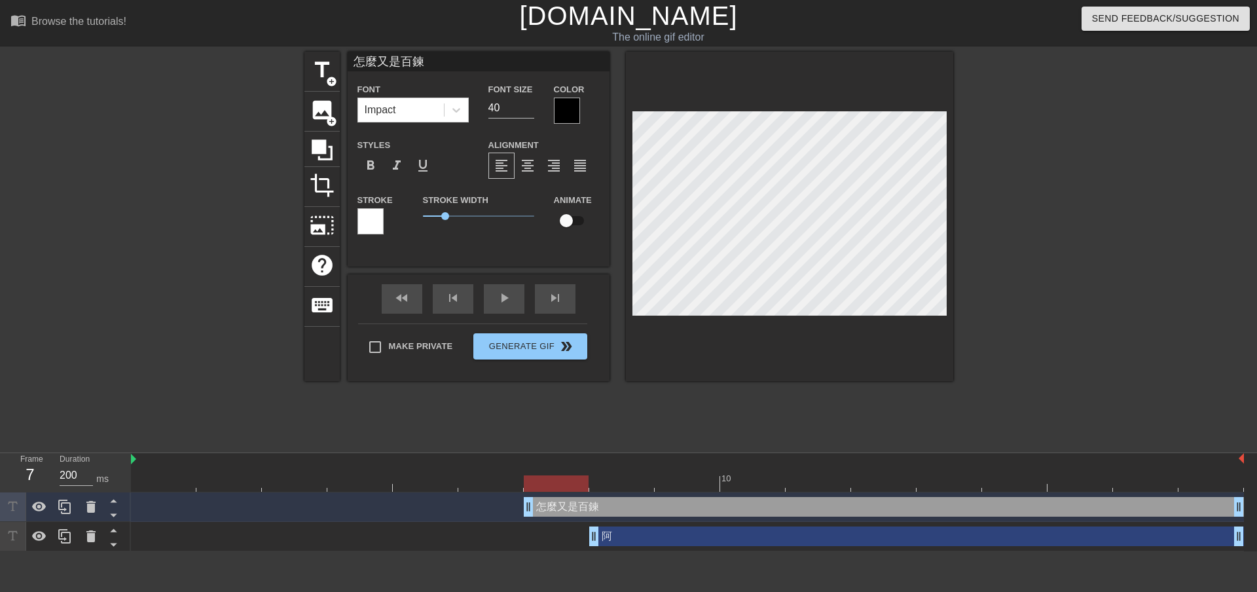
drag, startPoint x: 595, startPoint y: 504, endPoint x: 557, endPoint y: 508, distance: 38.8
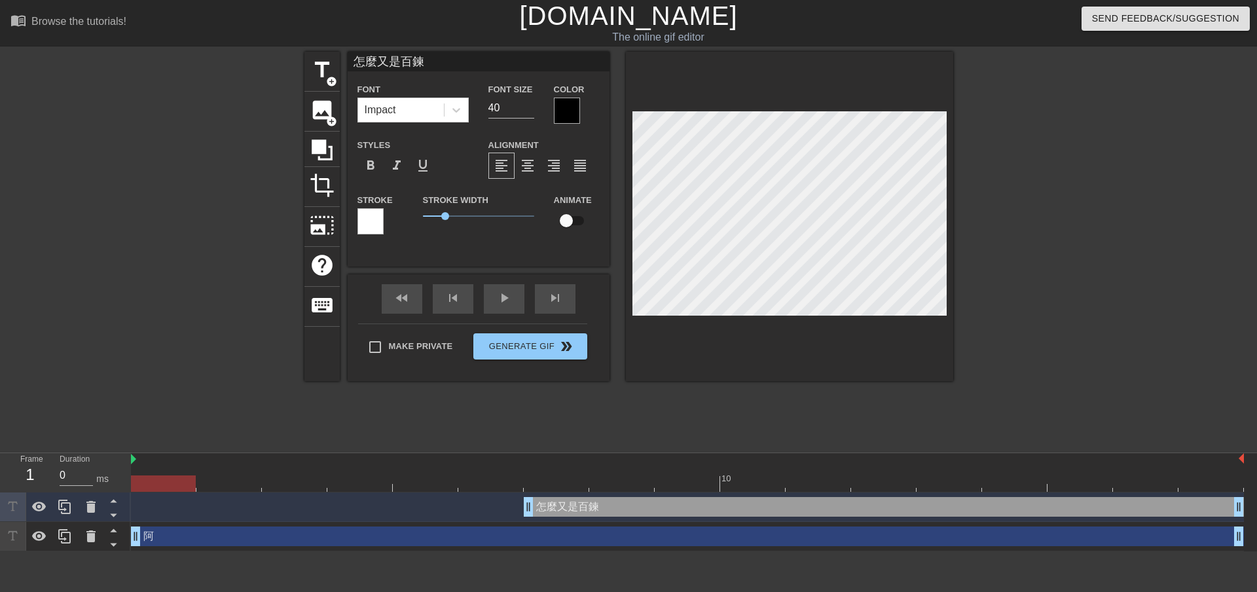
type input "200"
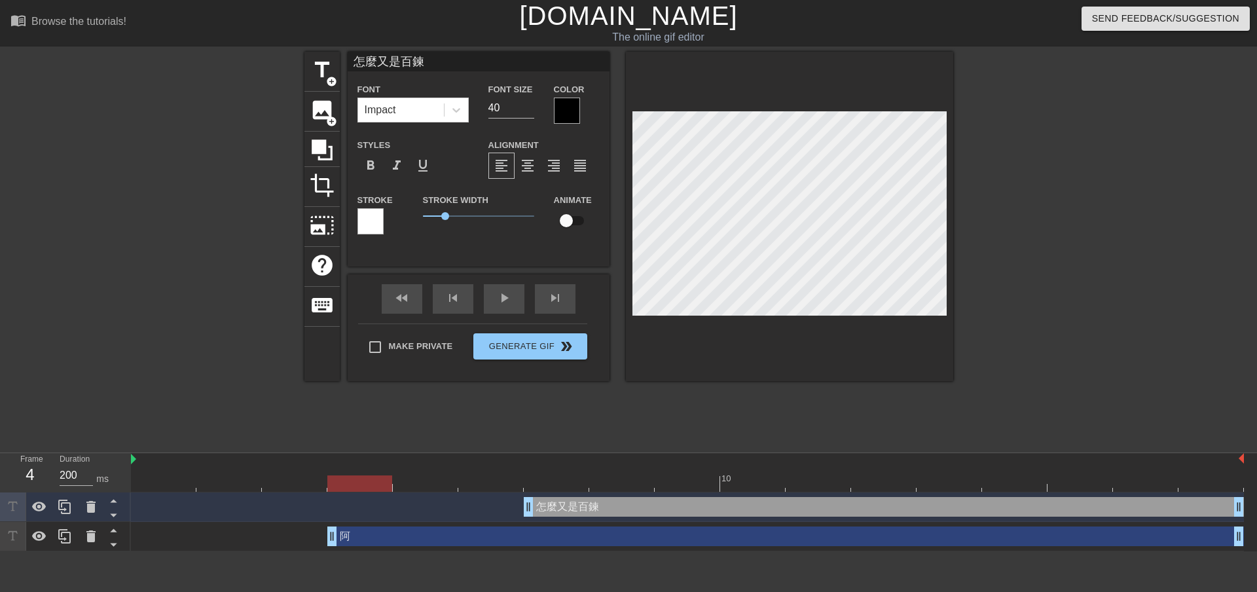
drag, startPoint x: 595, startPoint y: 540, endPoint x: 312, endPoint y: 529, distance: 282.5
click at [312, 529] on div "阿 drag_handle drag_handle" at bounding box center [687, 537] width 1113 height 20
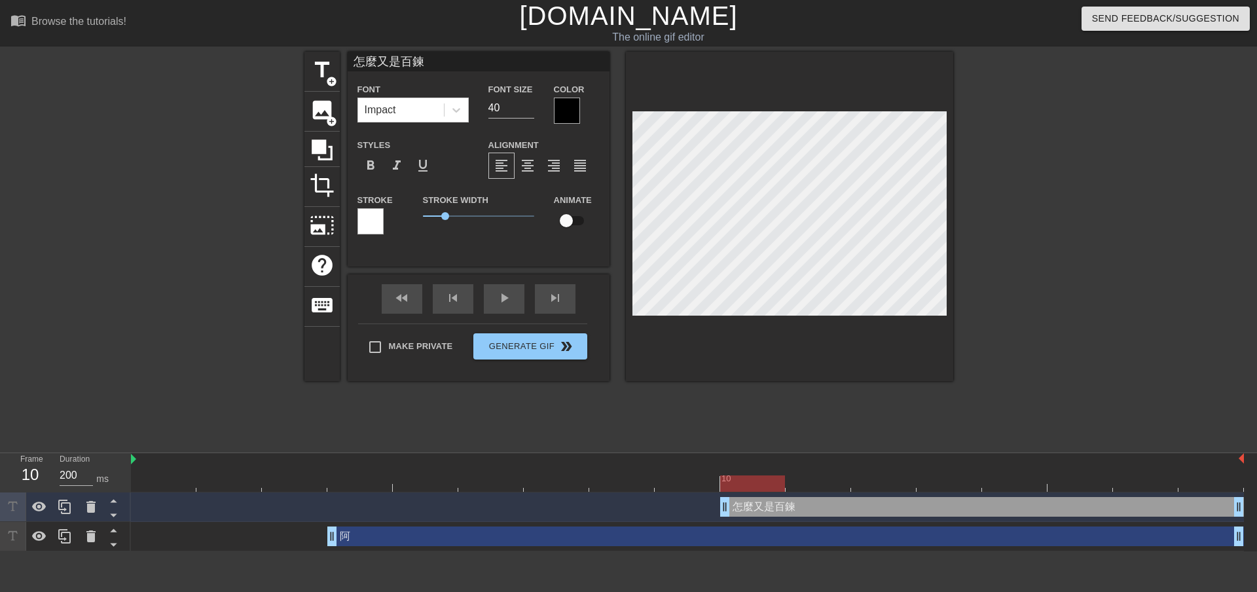
drag, startPoint x: 532, startPoint y: 511, endPoint x: 744, endPoint y: 508, distance: 212.2
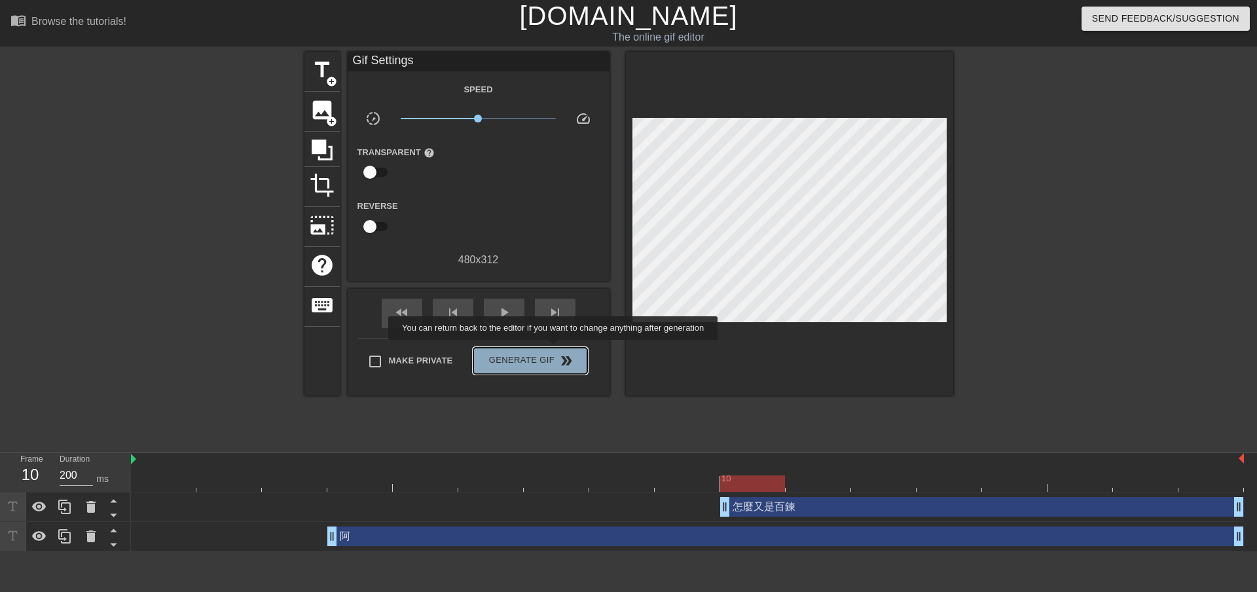
click at [555, 349] on button "Generate Gif double_arrow" at bounding box center [529, 361] width 113 height 26
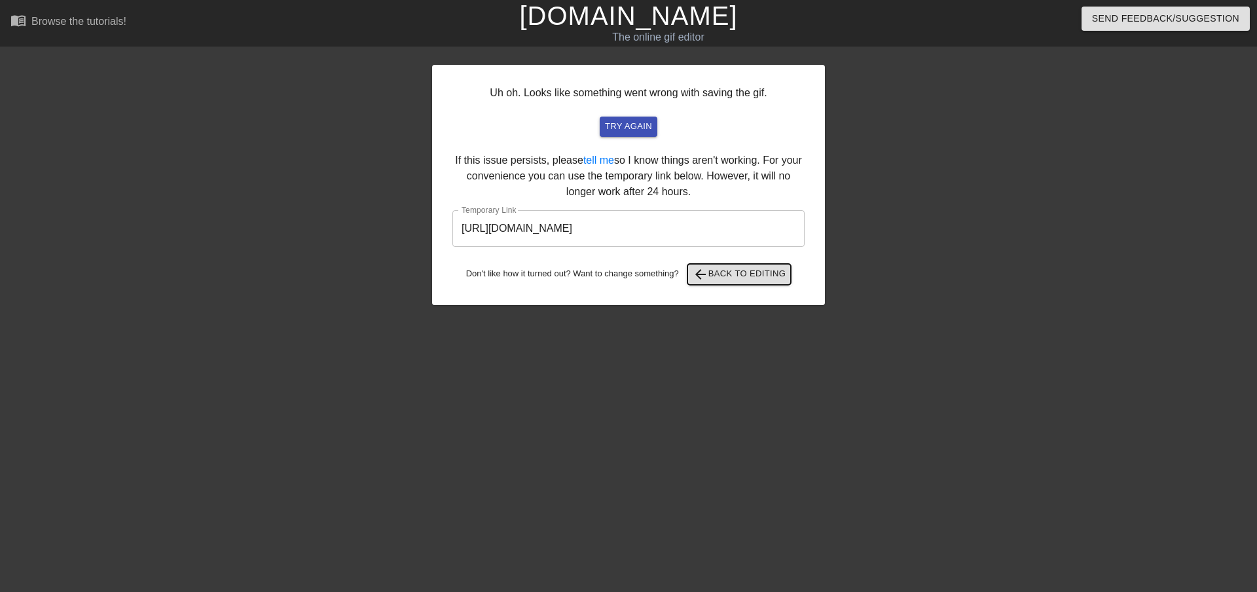
click at [751, 281] on span "arrow_back Back to Editing" at bounding box center [740, 275] width 94 height 16
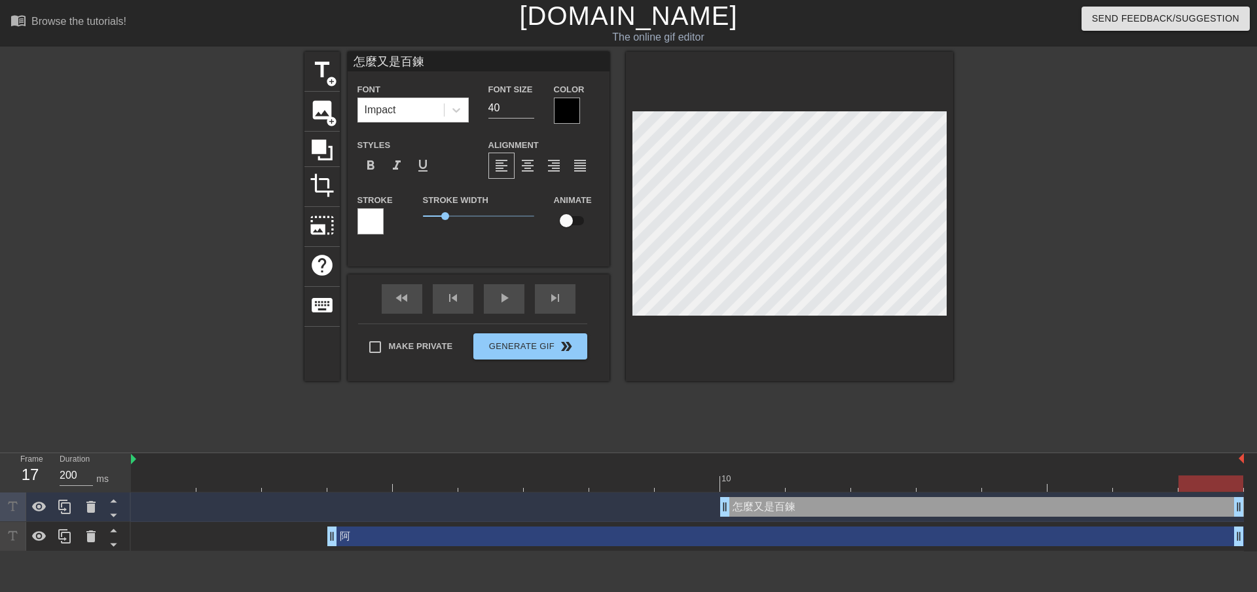
click at [699, 534] on div "阿 drag_handle drag_handle" at bounding box center [785, 537] width 917 height 20
type input "阿"
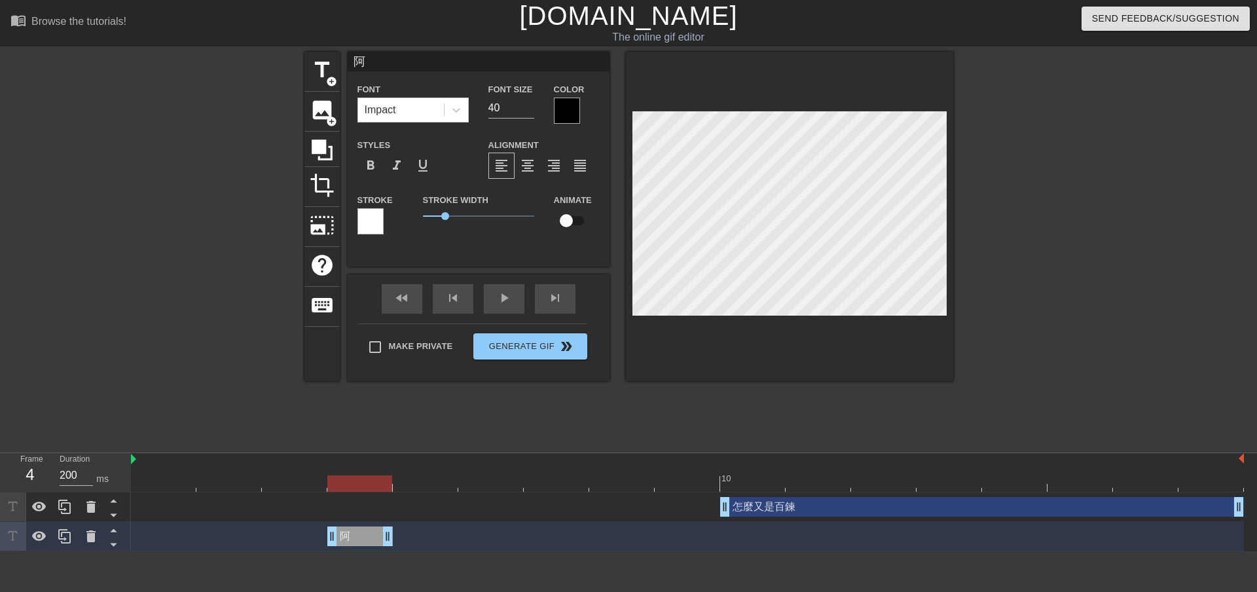
drag, startPoint x: 1239, startPoint y: 537, endPoint x: 379, endPoint y: 524, distance: 860.0
click at [379, 524] on div "阿 drag_handle drag_handle" at bounding box center [687, 536] width 1113 height 29
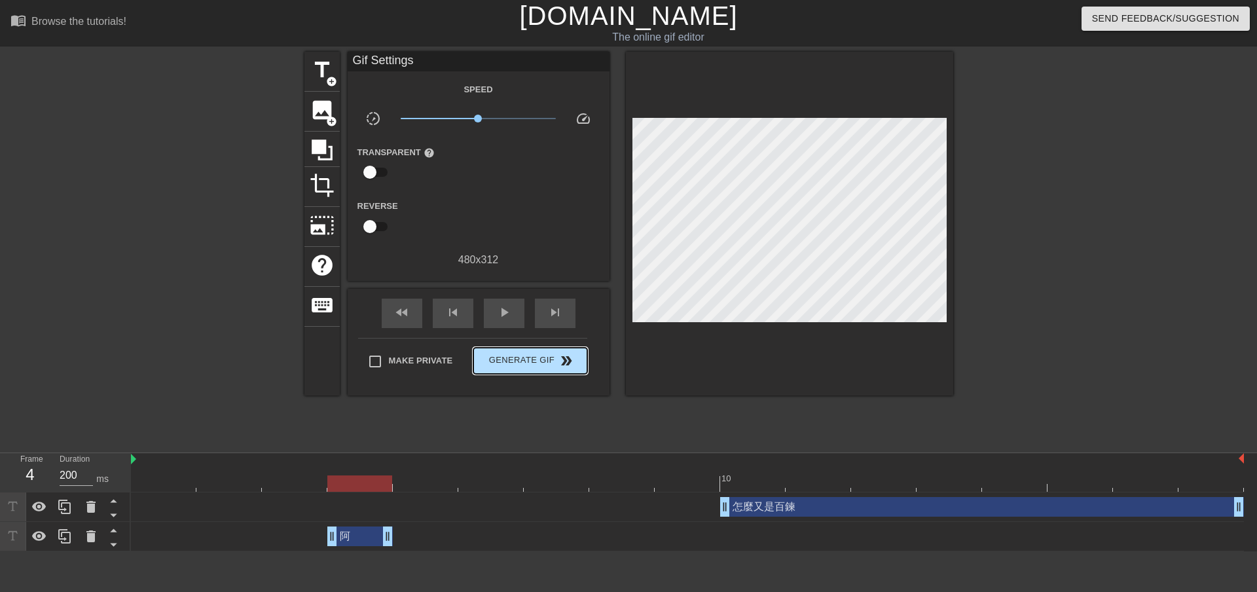
click at [497, 344] on div "Make Private Generate Gif double_arrow" at bounding box center [472, 364] width 229 height 52
click at [539, 364] on span "Generate Gif double_arrow" at bounding box center [530, 361] width 103 height 16
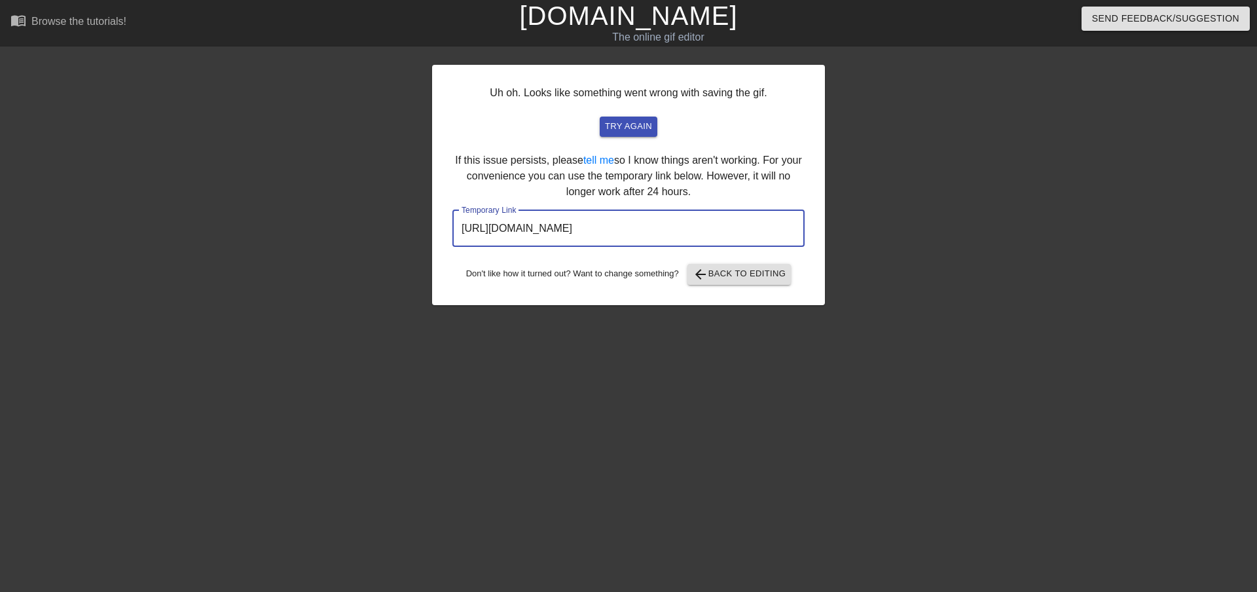
click at [627, 237] on input "https://www.gifntext.com/temp_generations/lMgbBnig.gif" at bounding box center [629, 228] width 352 height 37
drag, startPoint x: 699, startPoint y: 228, endPoint x: 458, endPoint y: 225, distance: 241.0
click at [458, 225] on input "https://www.gifntext.com/temp_generations/lMgbBnig.gif" at bounding box center [629, 228] width 352 height 37
click at [904, 208] on div at bounding box center [939, 248] width 196 height 393
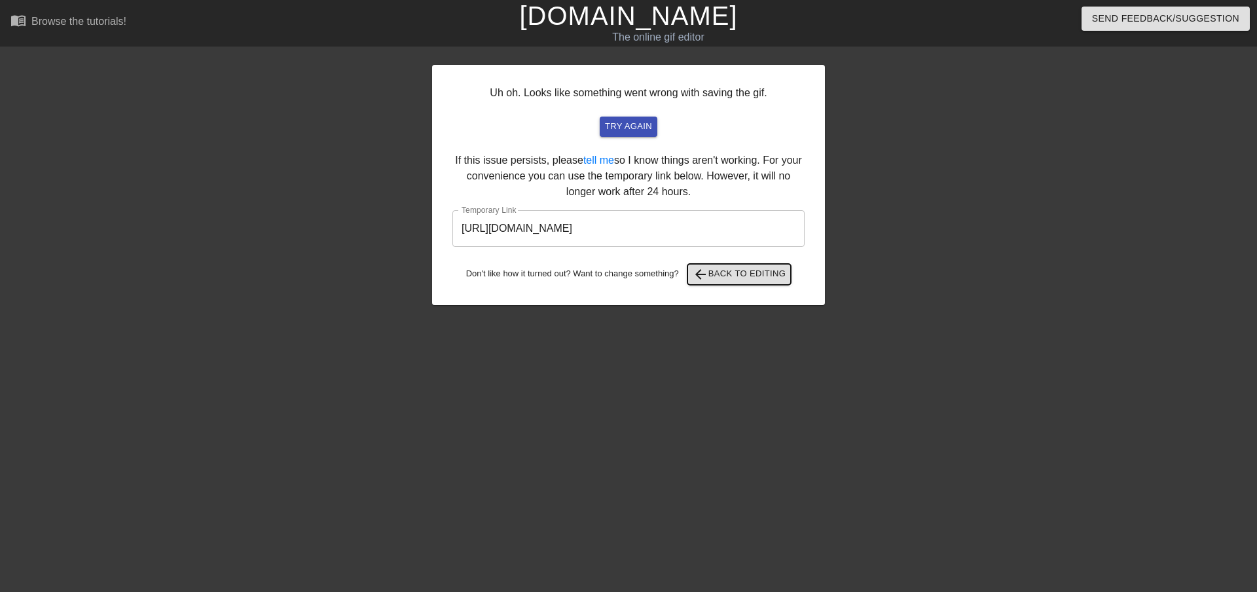
click at [705, 278] on span "arrow_back" at bounding box center [701, 275] width 16 height 16
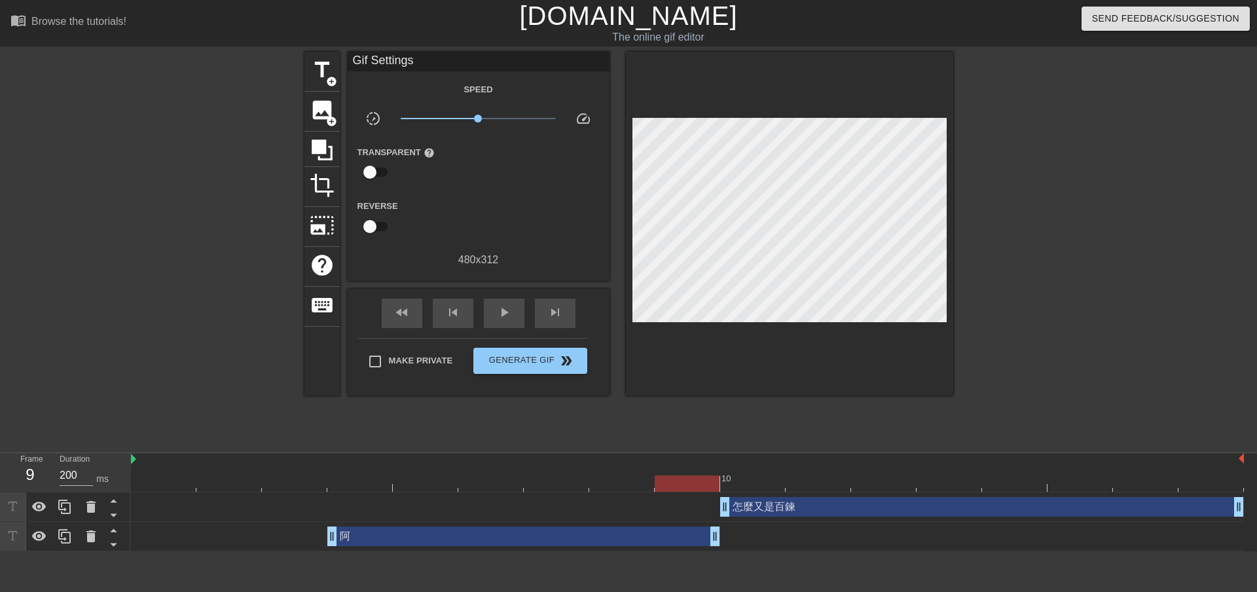
drag, startPoint x: 392, startPoint y: 530, endPoint x: 705, endPoint y: 541, distance: 313.2
type input "0"
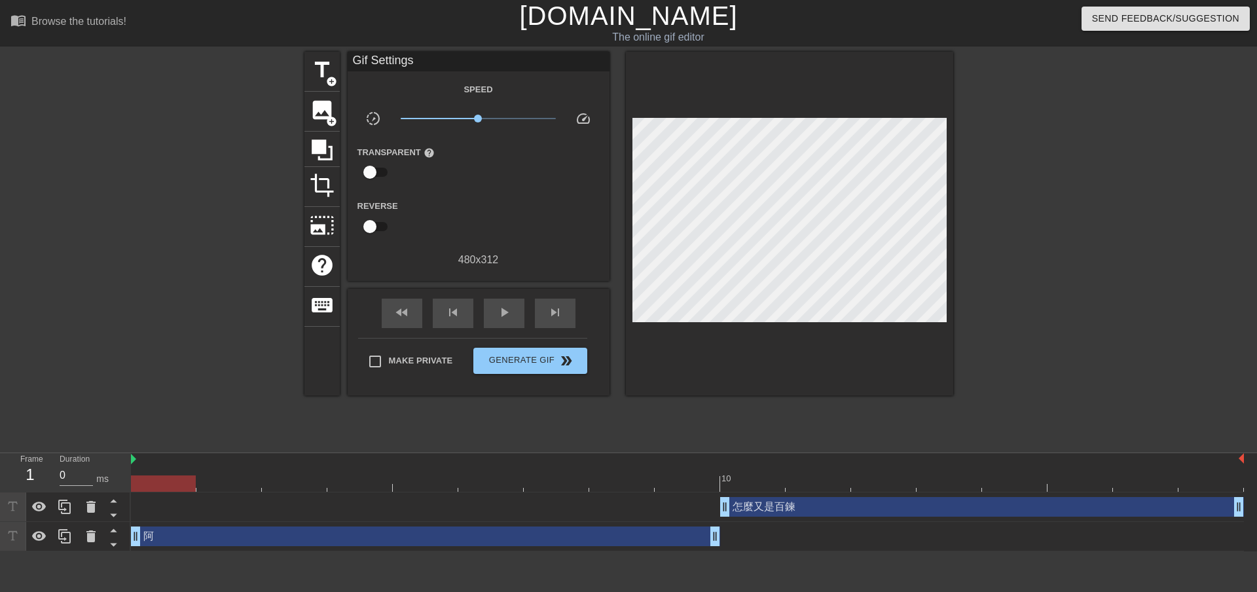
drag, startPoint x: 335, startPoint y: 538, endPoint x: 153, endPoint y: 527, distance: 183.0
click at [544, 372] on button "Generate Gif double_arrow" at bounding box center [529, 361] width 113 height 26
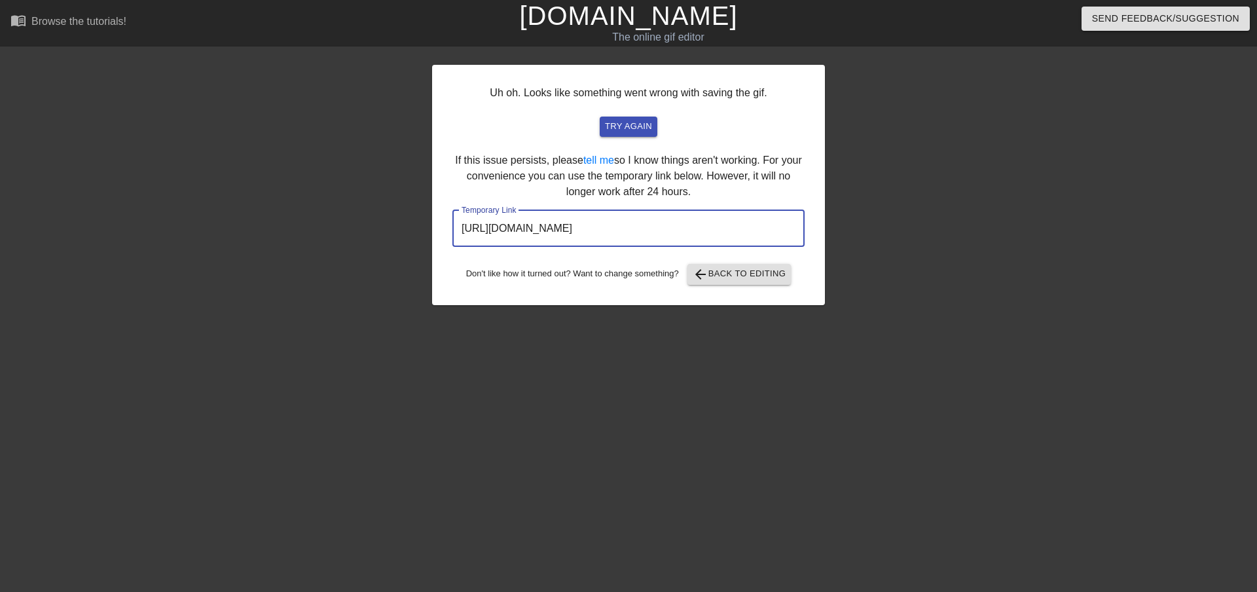
drag, startPoint x: 735, startPoint y: 226, endPoint x: 443, endPoint y: 231, distance: 292.1
click at [443, 231] on div "Uh oh. Looks like something went wrong with saving the gif. try again If this i…" at bounding box center [628, 185] width 393 height 240
click at [909, 187] on div at bounding box center [939, 248] width 196 height 393
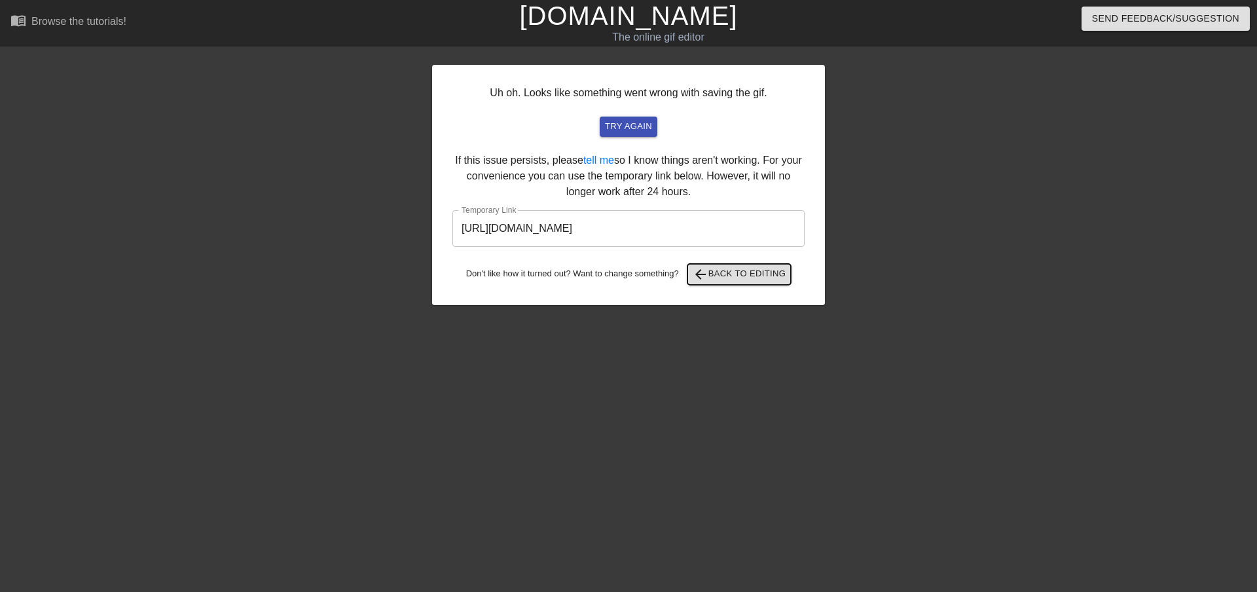
click at [756, 284] on button "arrow_back Back to Editing" at bounding box center [740, 274] width 104 height 21
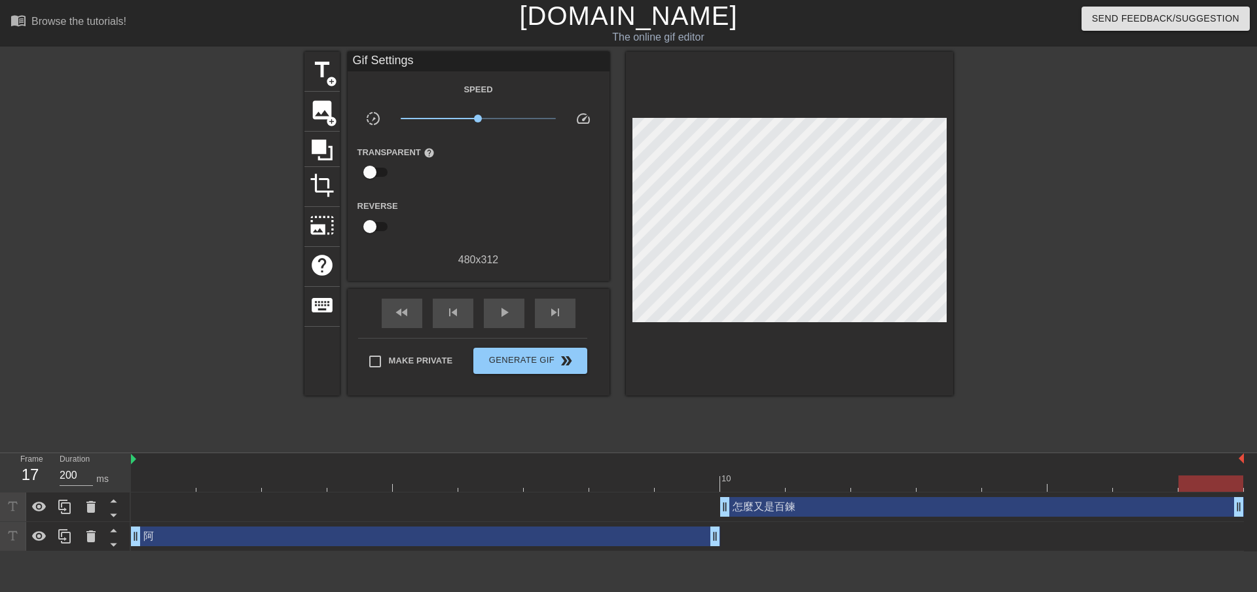
click at [567, 22] on link "[DOMAIN_NAME]" at bounding box center [628, 15] width 218 height 29
